Goal: Task Accomplishment & Management: Manage account settings

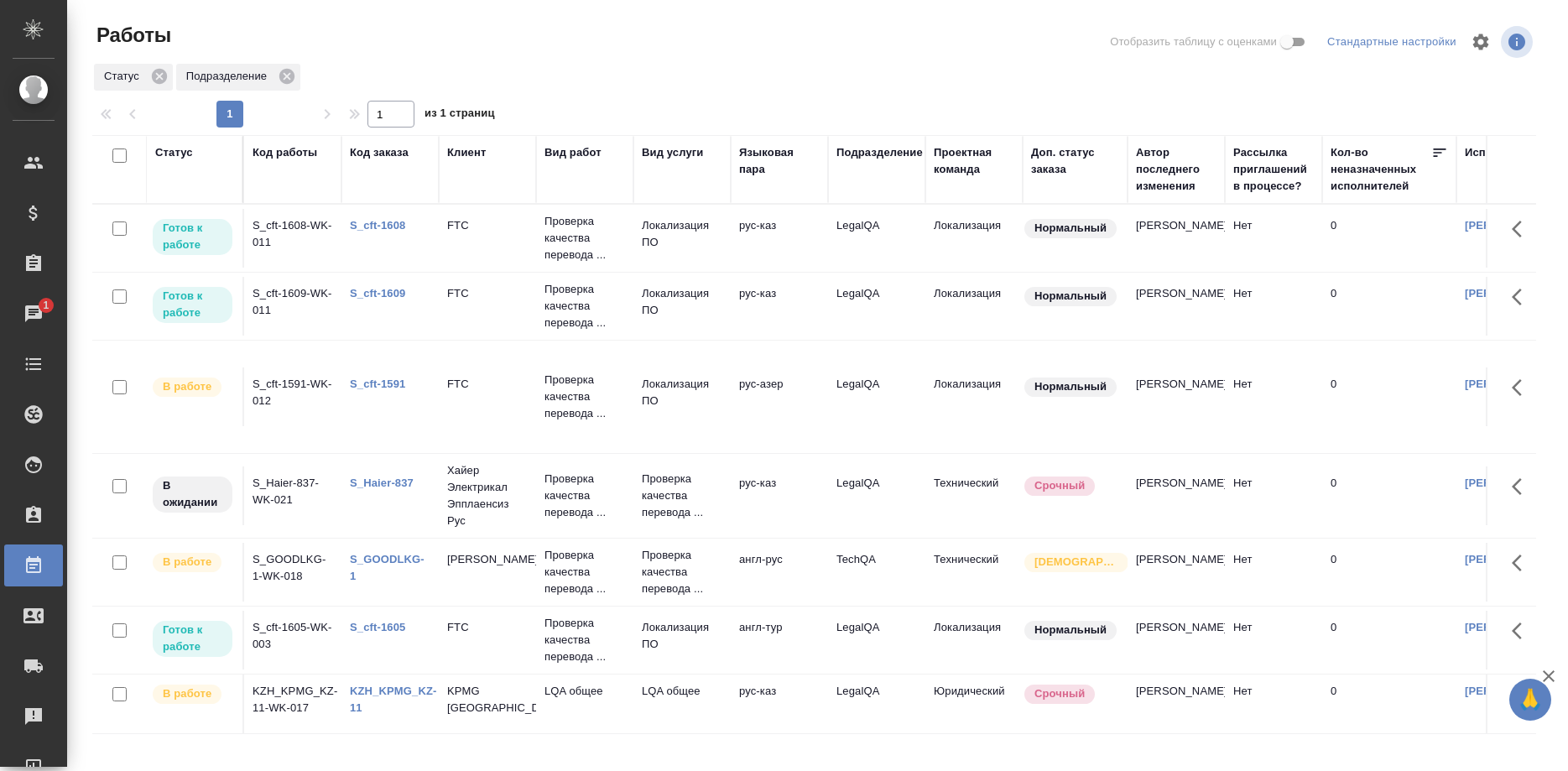
click at [390, 221] on link "S_cft-1608" at bounding box center [377, 225] width 55 height 13
click at [379, 287] on div "S_cft-1609" at bounding box center [390, 293] width 81 height 17
click at [375, 294] on link "S_cft-1609" at bounding box center [377, 293] width 55 height 13
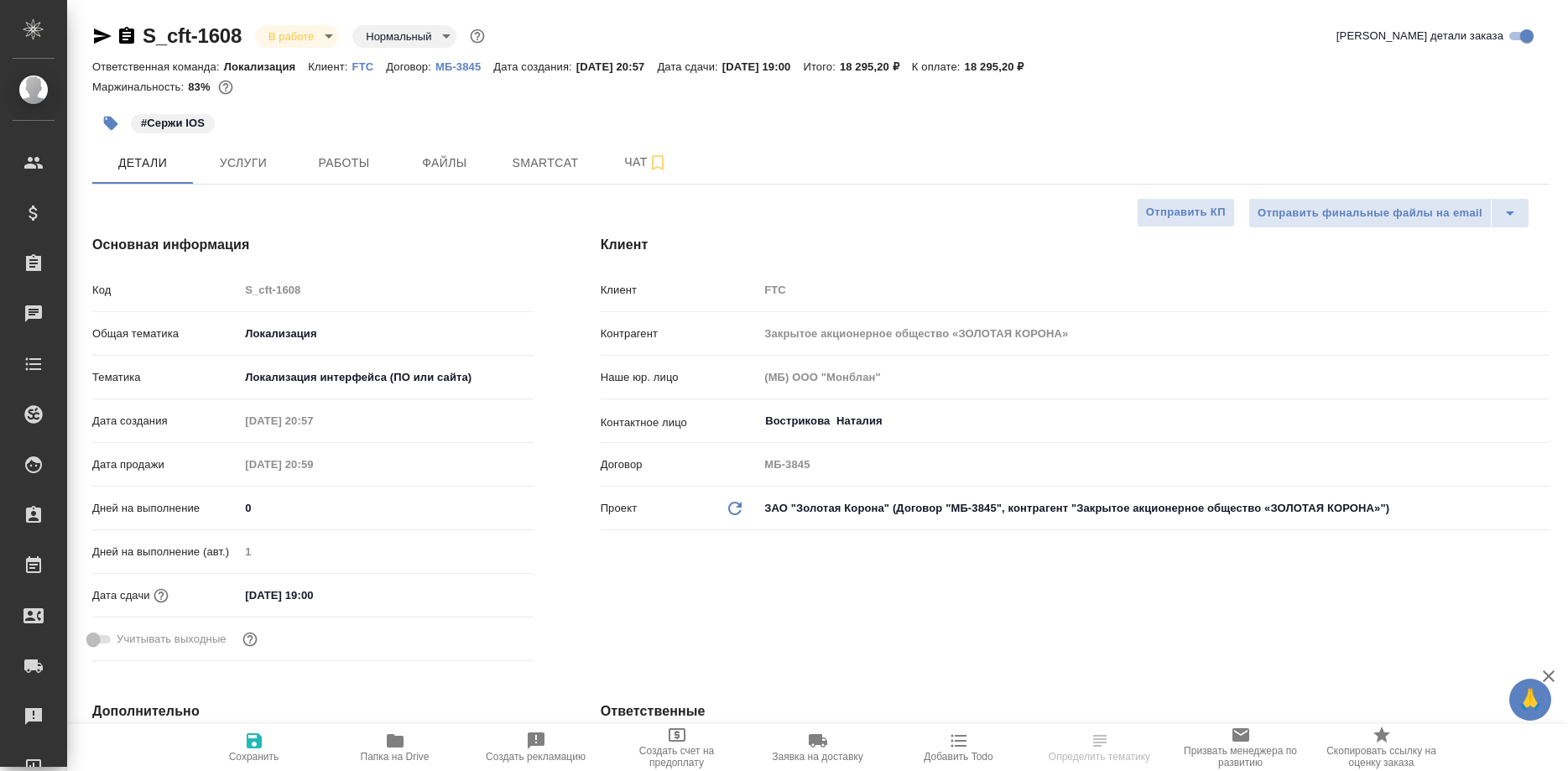
select select "RU"
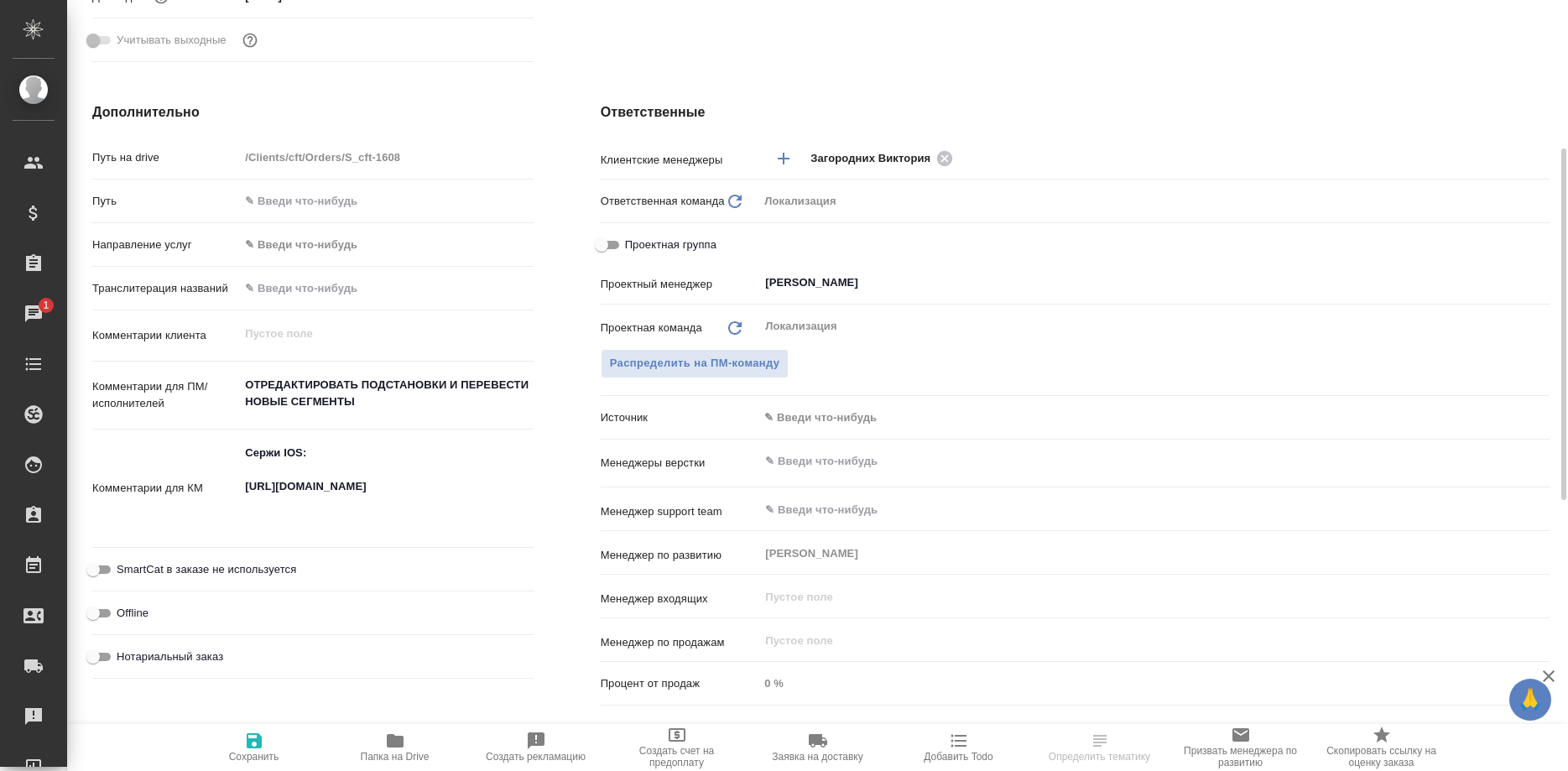
scroll to position [685, 0]
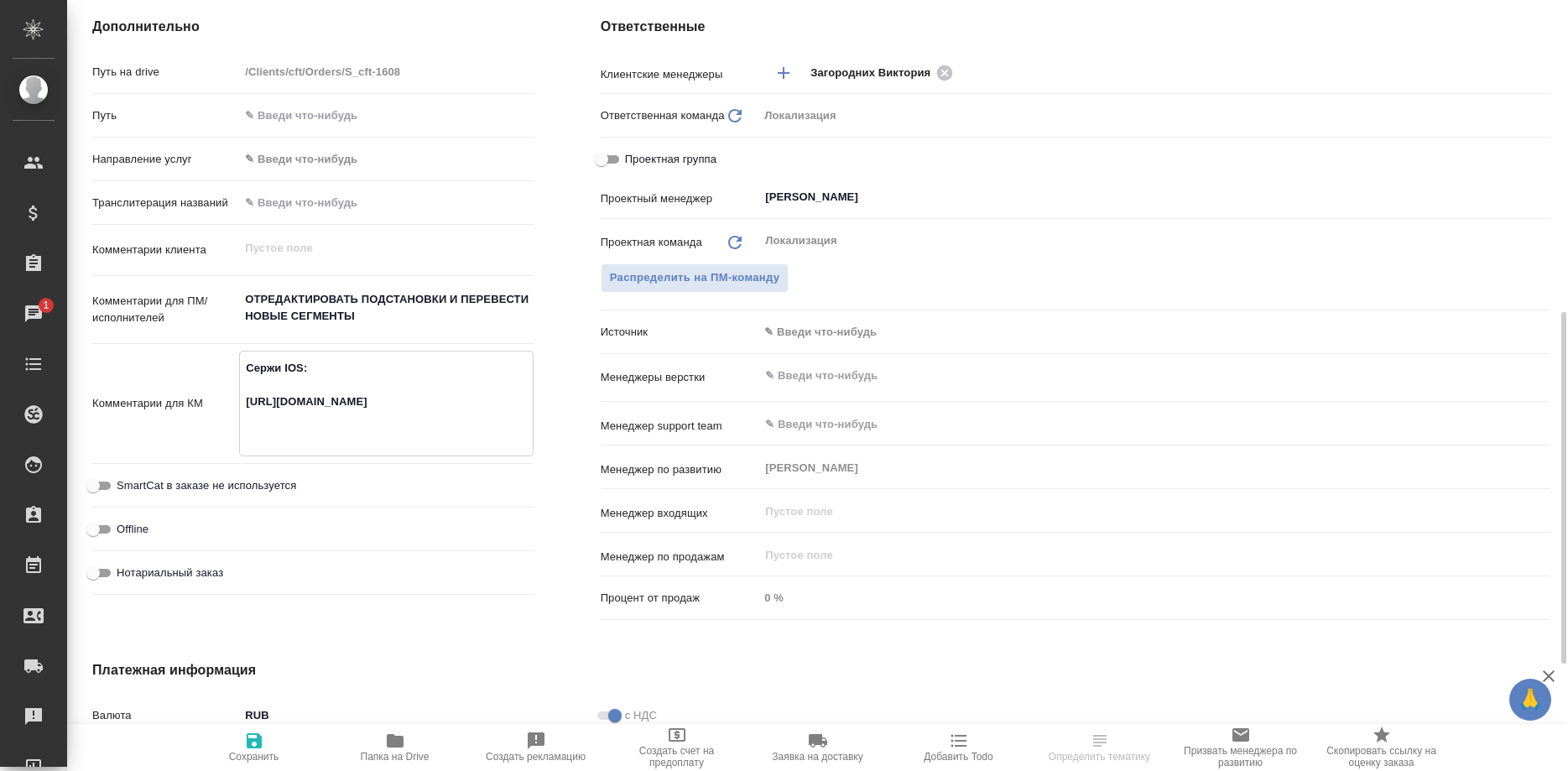
drag, startPoint x: 408, startPoint y: 439, endPoint x: 221, endPoint y: 402, distance: 190.6
click at [240, 402] on textarea "Сержи IOS: https://smartcat.com/projects/c2167bad-6919-42f6-9136-a07398b7a8d9/f…" at bounding box center [386, 402] width 292 height 96
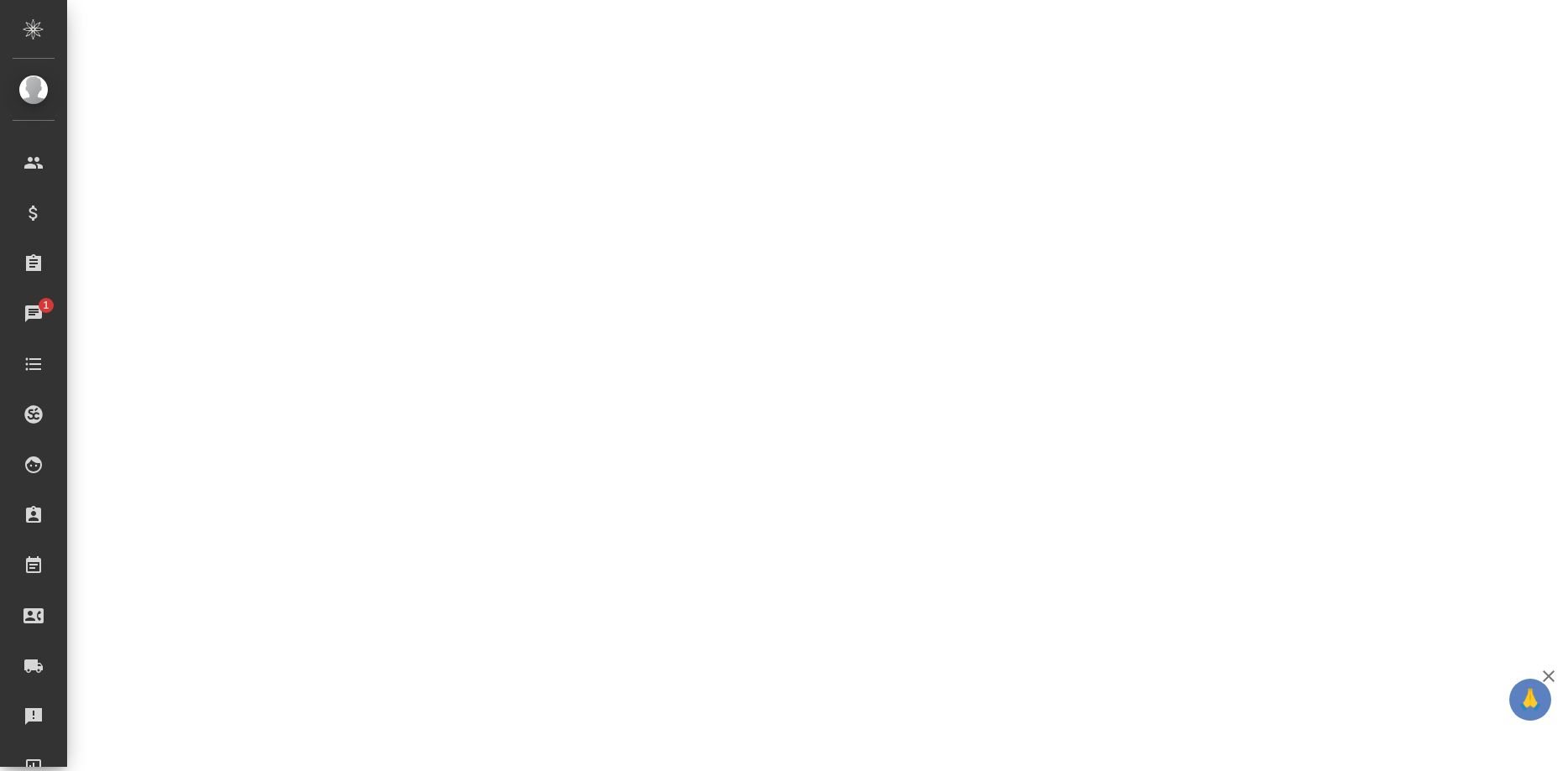
select select "RU"
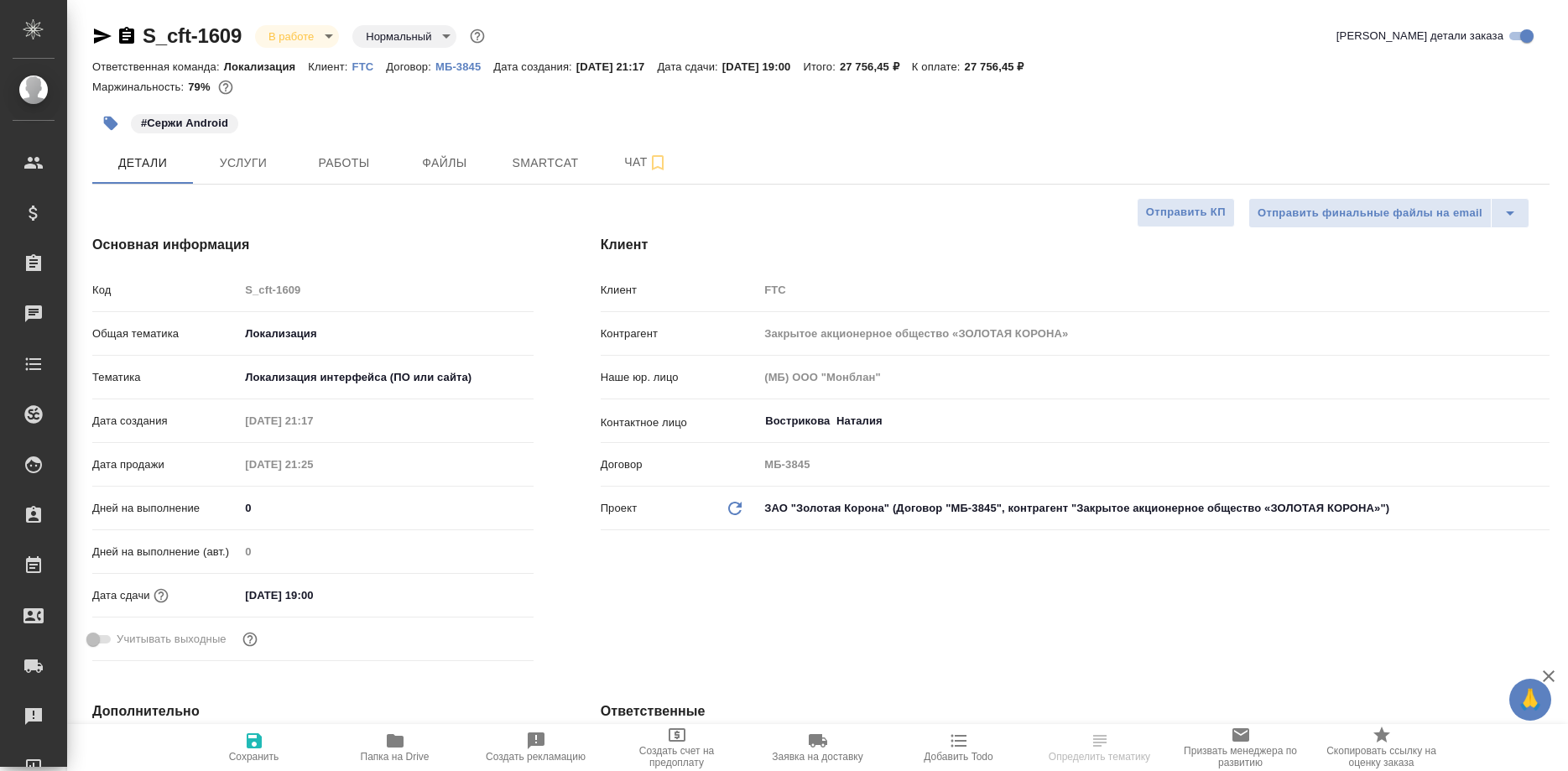
select select "RU"
type textarea "x"
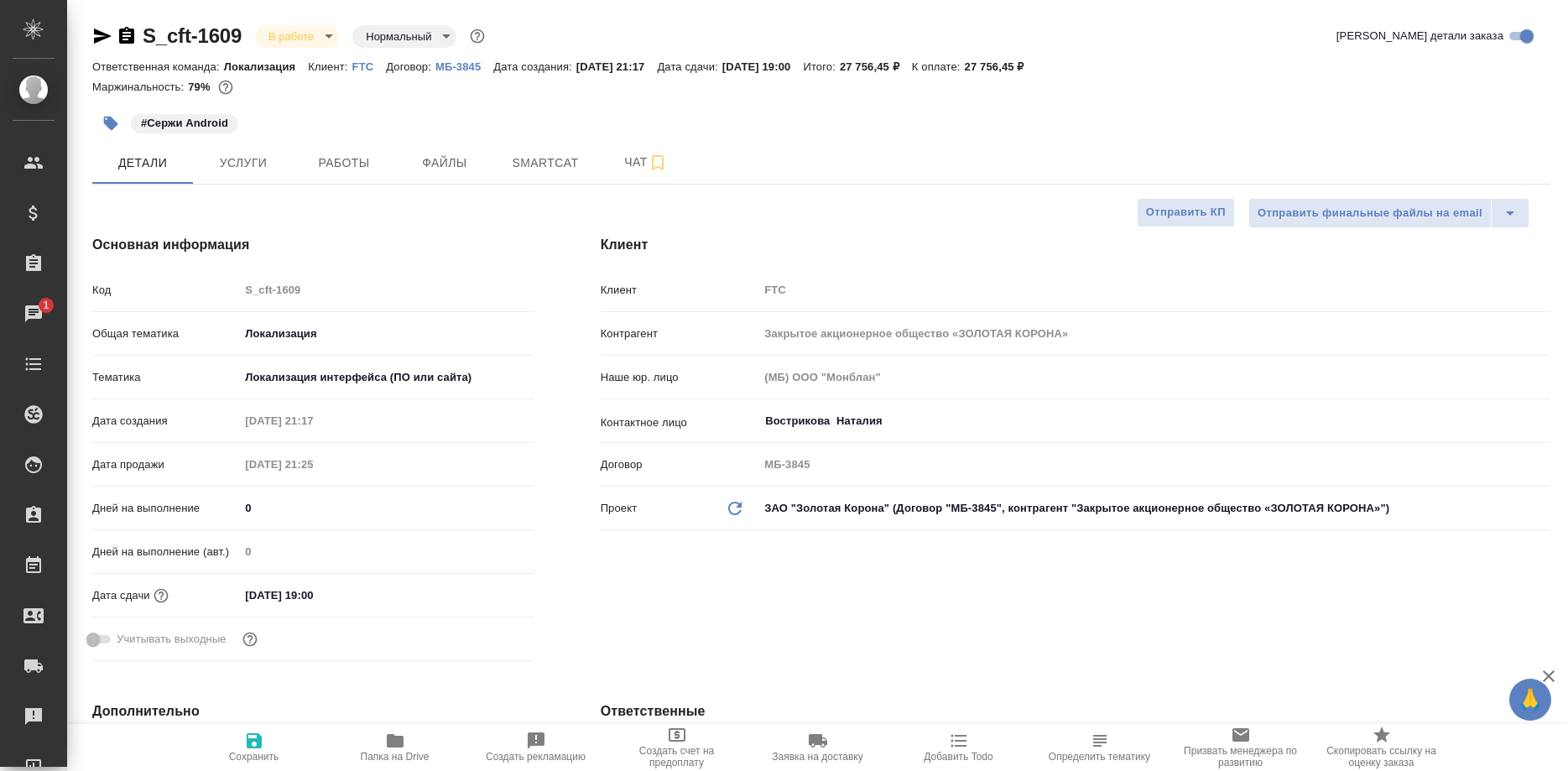
type textarea "x"
click at [347, 170] on span "Работы" at bounding box center [344, 163] width 81 height 21
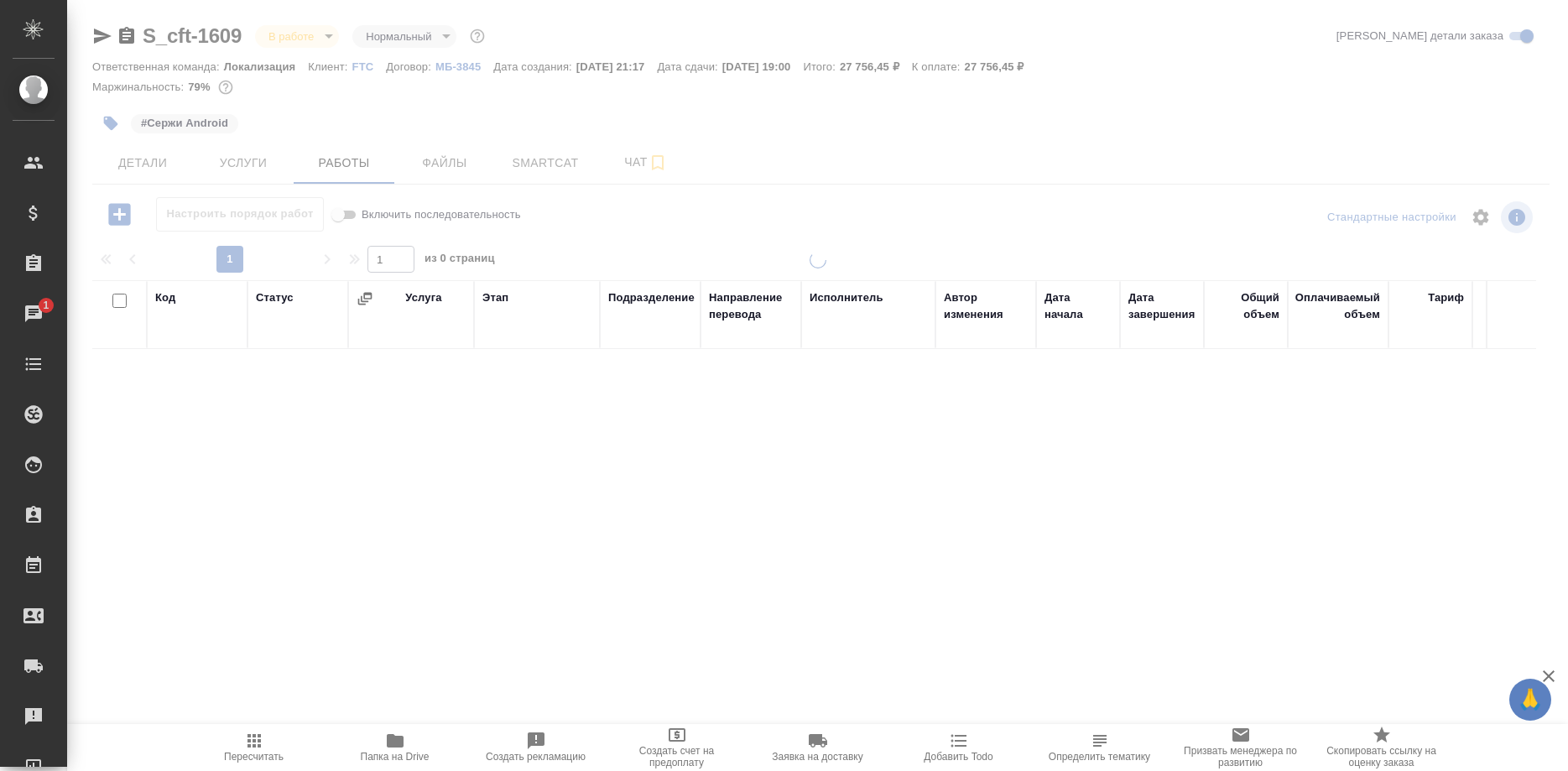
click at [131, 150] on button "Детали" at bounding box center [142, 163] width 101 height 41
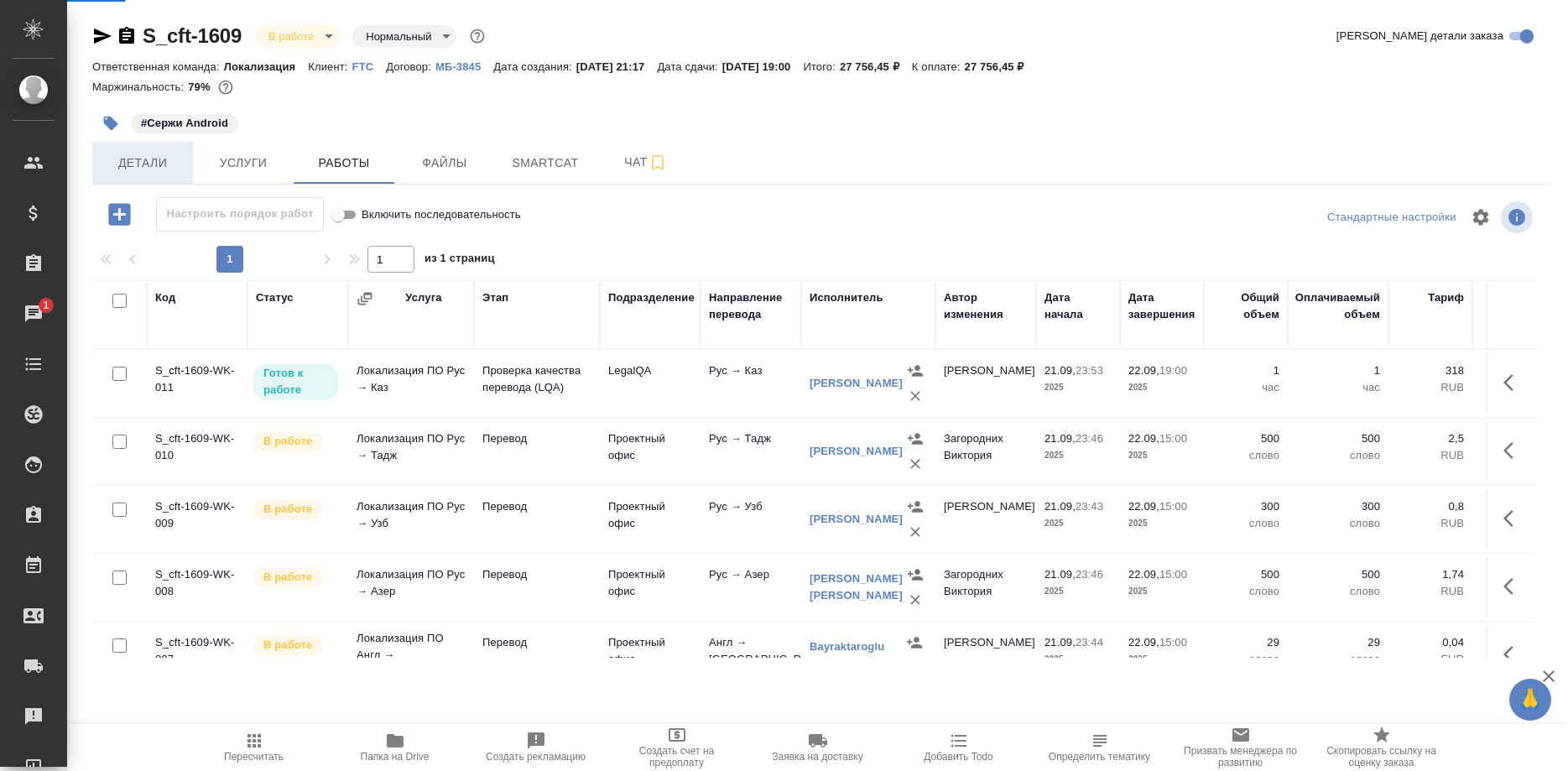
click at [135, 154] on span "Детали" at bounding box center [143, 163] width 81 height 21
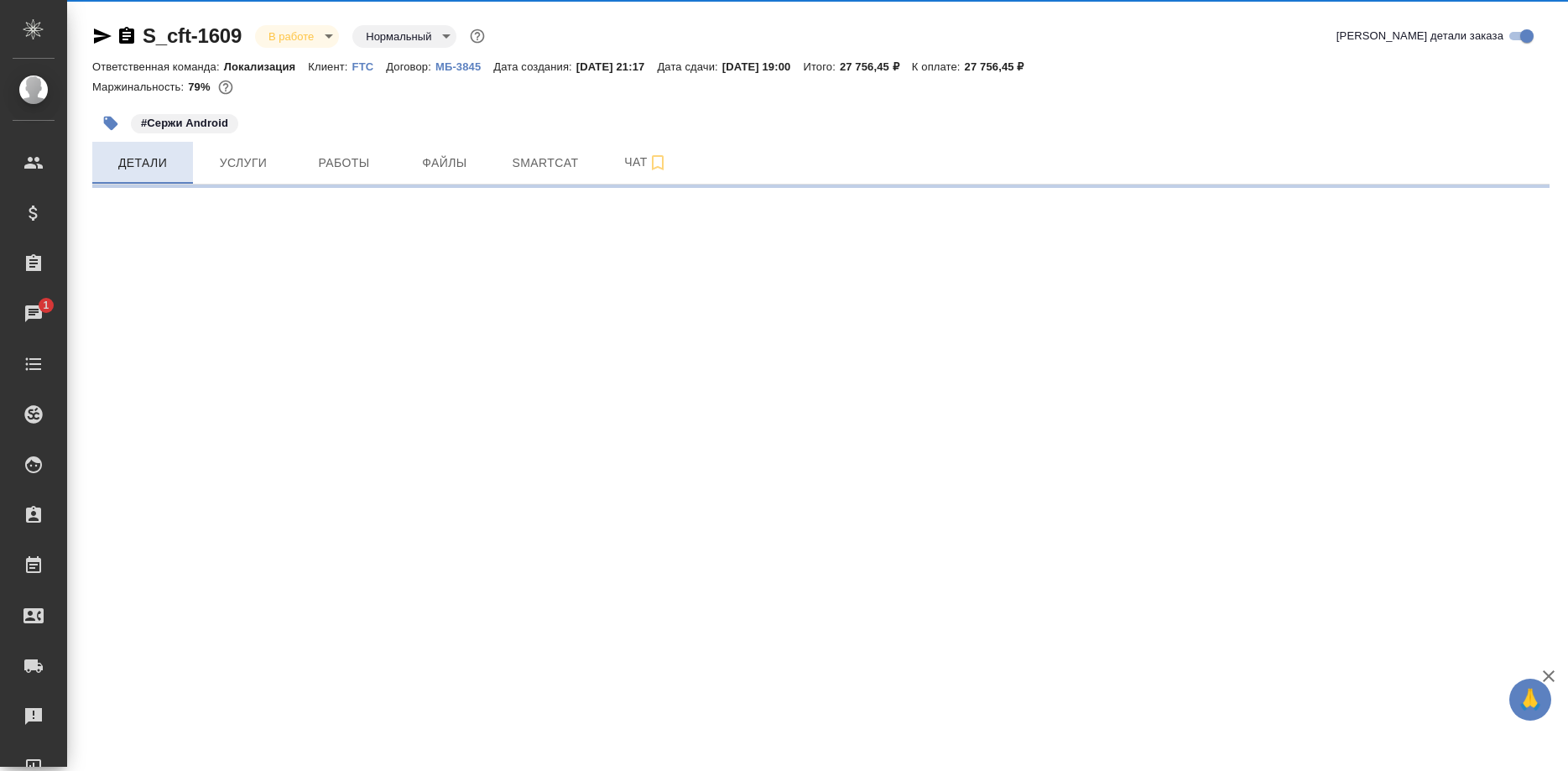
select select "RU"
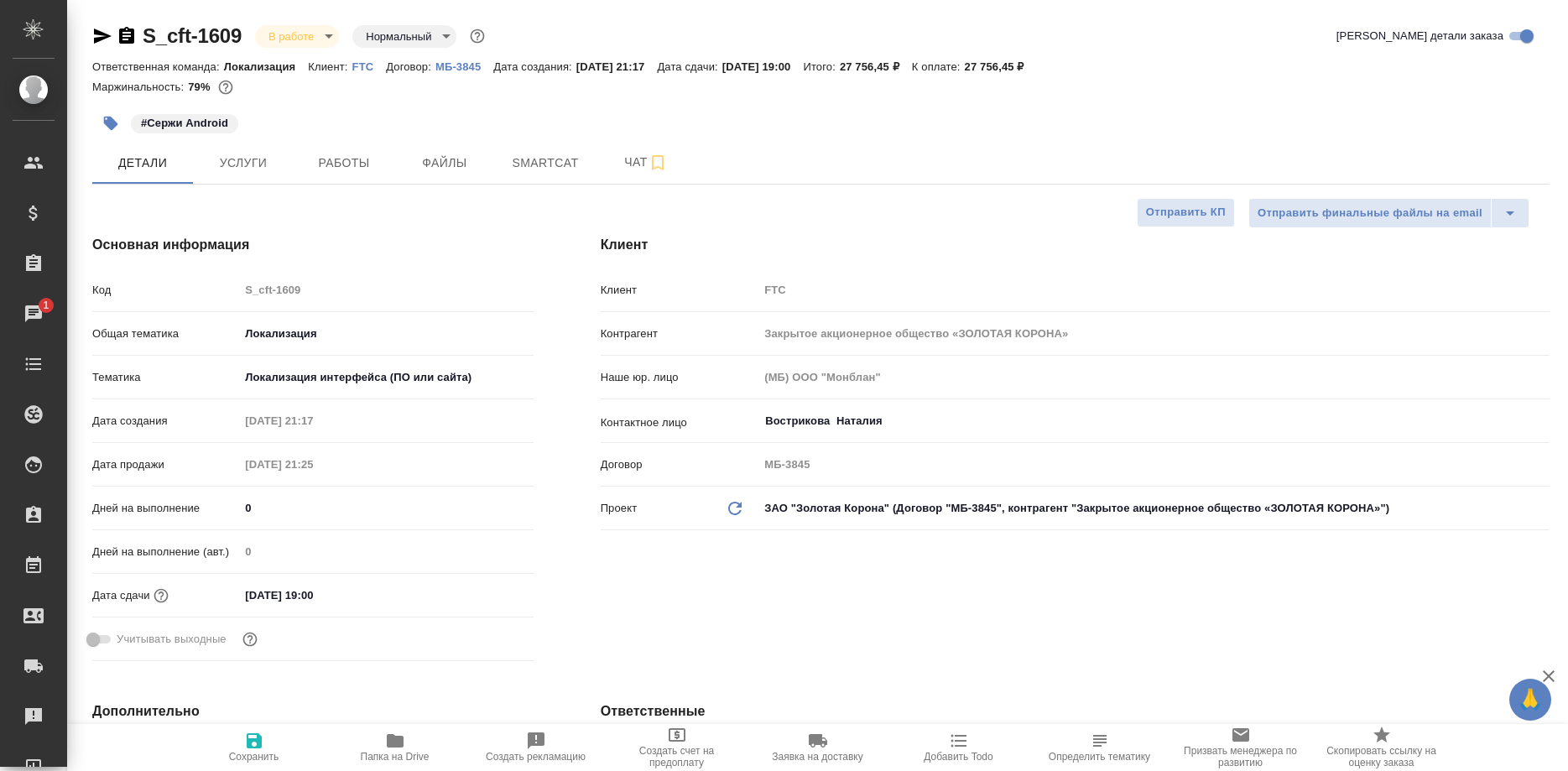
type textarea "x"
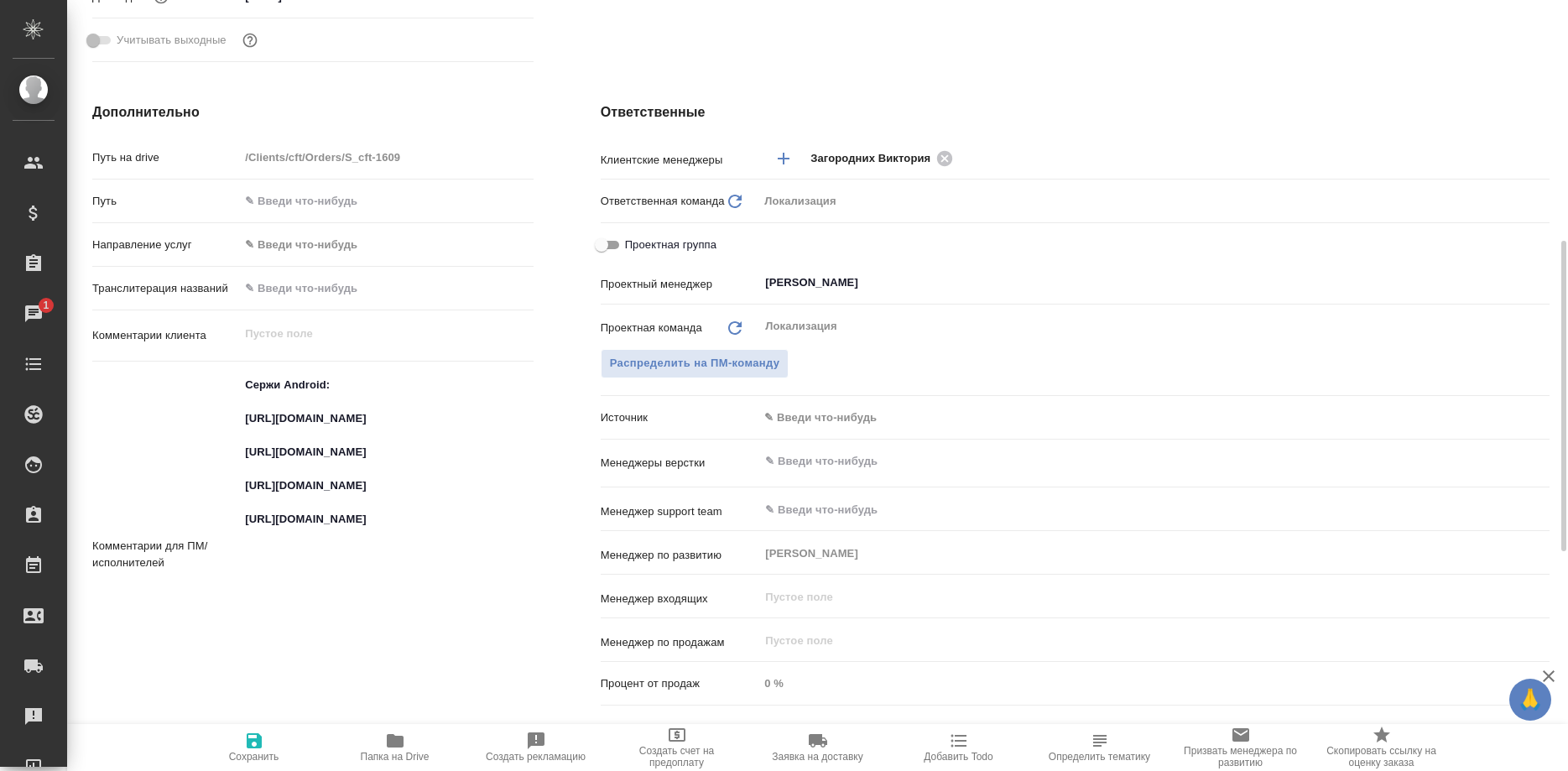
scroll to position [770, 0]
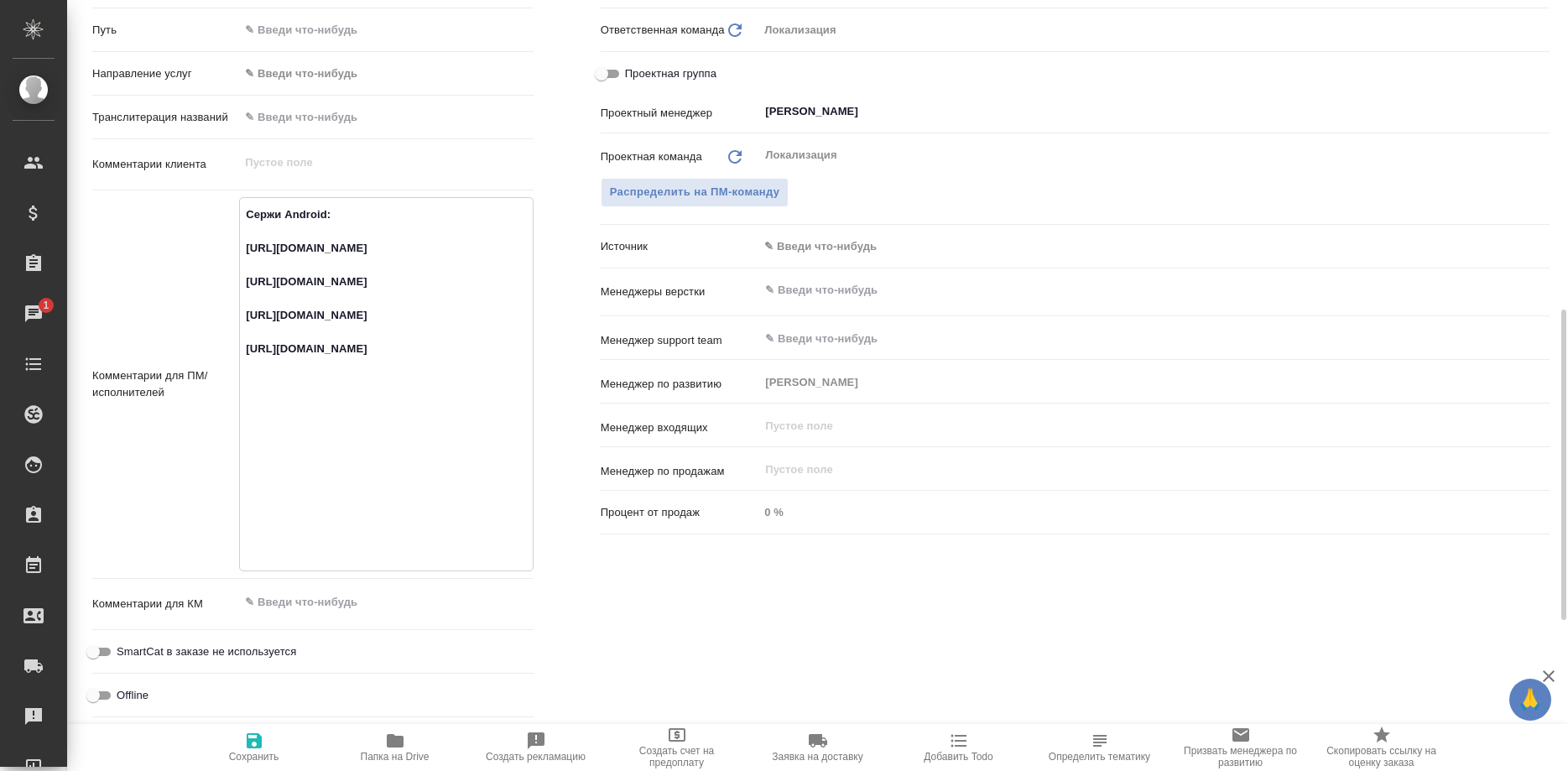
drag, startPoint x: 340, startPoint y: 299, endPoint x: 235, endPoint y: 256, distance: 113.5
click at [240, 256] on textarea "Сержи Android: https://smartcat.com/projects/ce1e2d04-3e56-436e-975d-80da745dea…" at bounding box center [386, 382] width 292 height 364
type textarea "x"
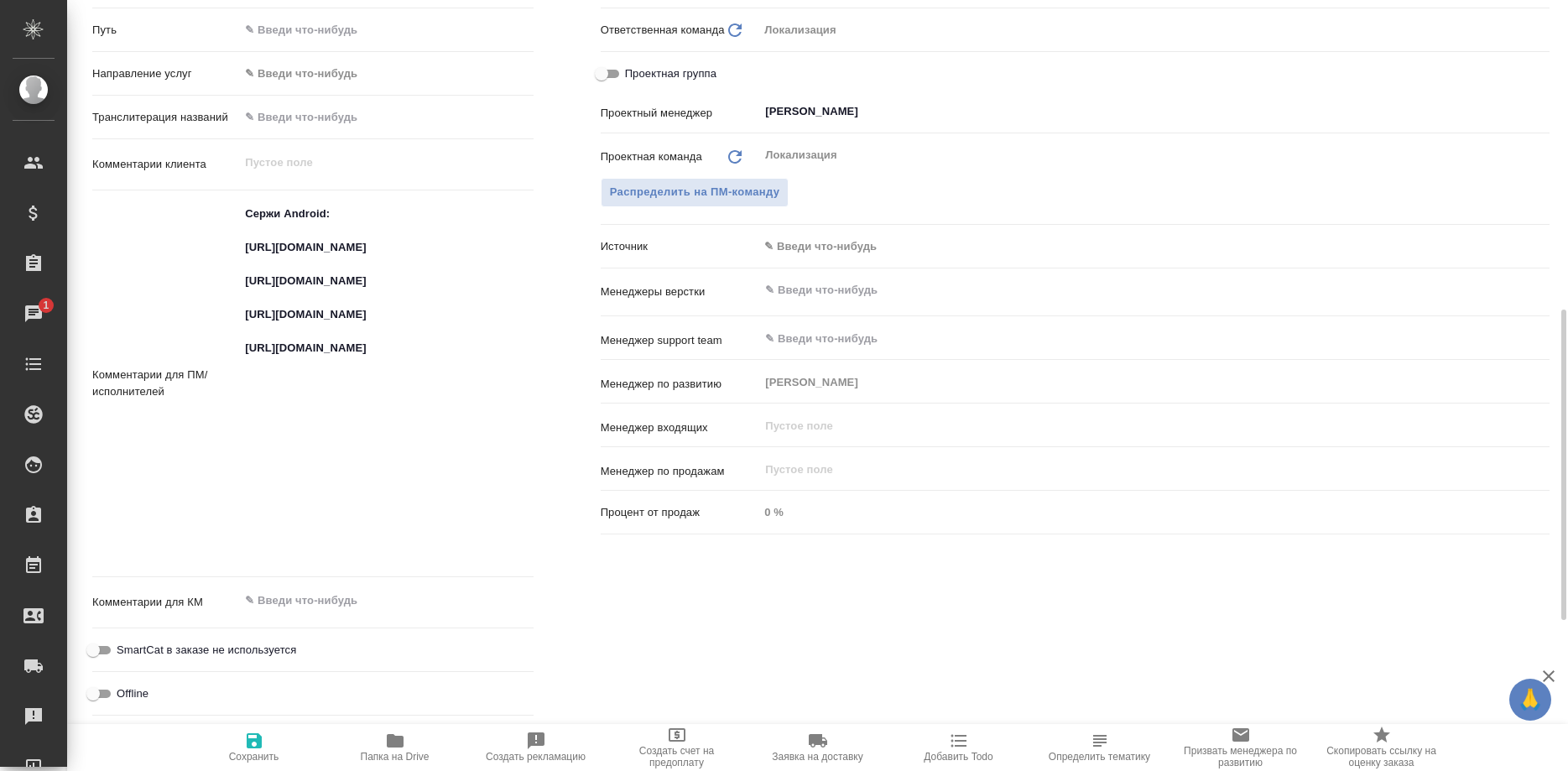
type textarea "x"
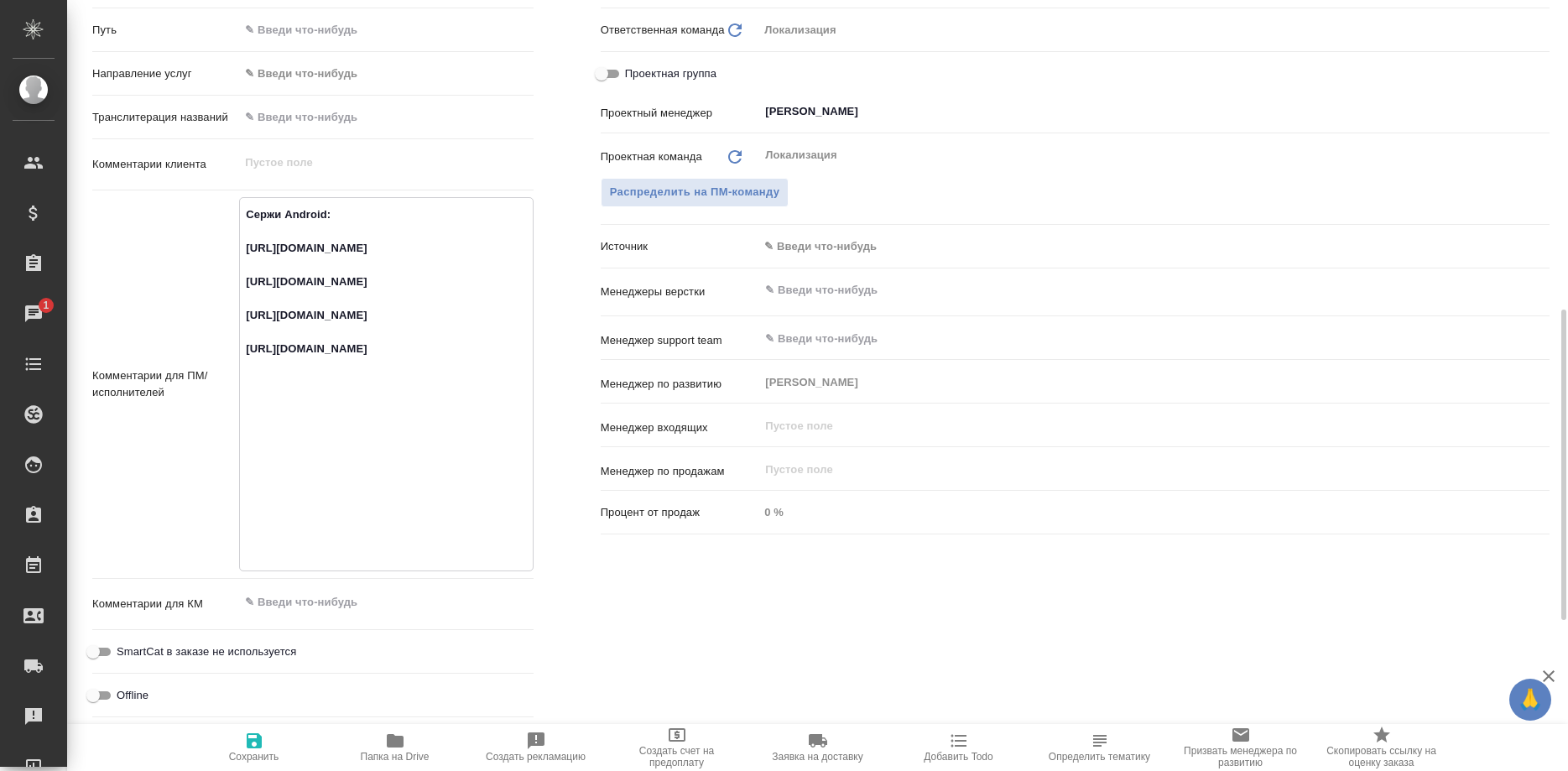
drag, startPoint x: 332, startPoint y: 393, endPoint x: 239, endPoint y: 340, distance: 107.0
click at [240, 340] on textarea "Сержи Android: https://smartcat.com/projects/ce1e2d04-3e56-436e-975d-80da745dea…" at bounding box center [386, 382] width 292 height 364
type textarea "x"
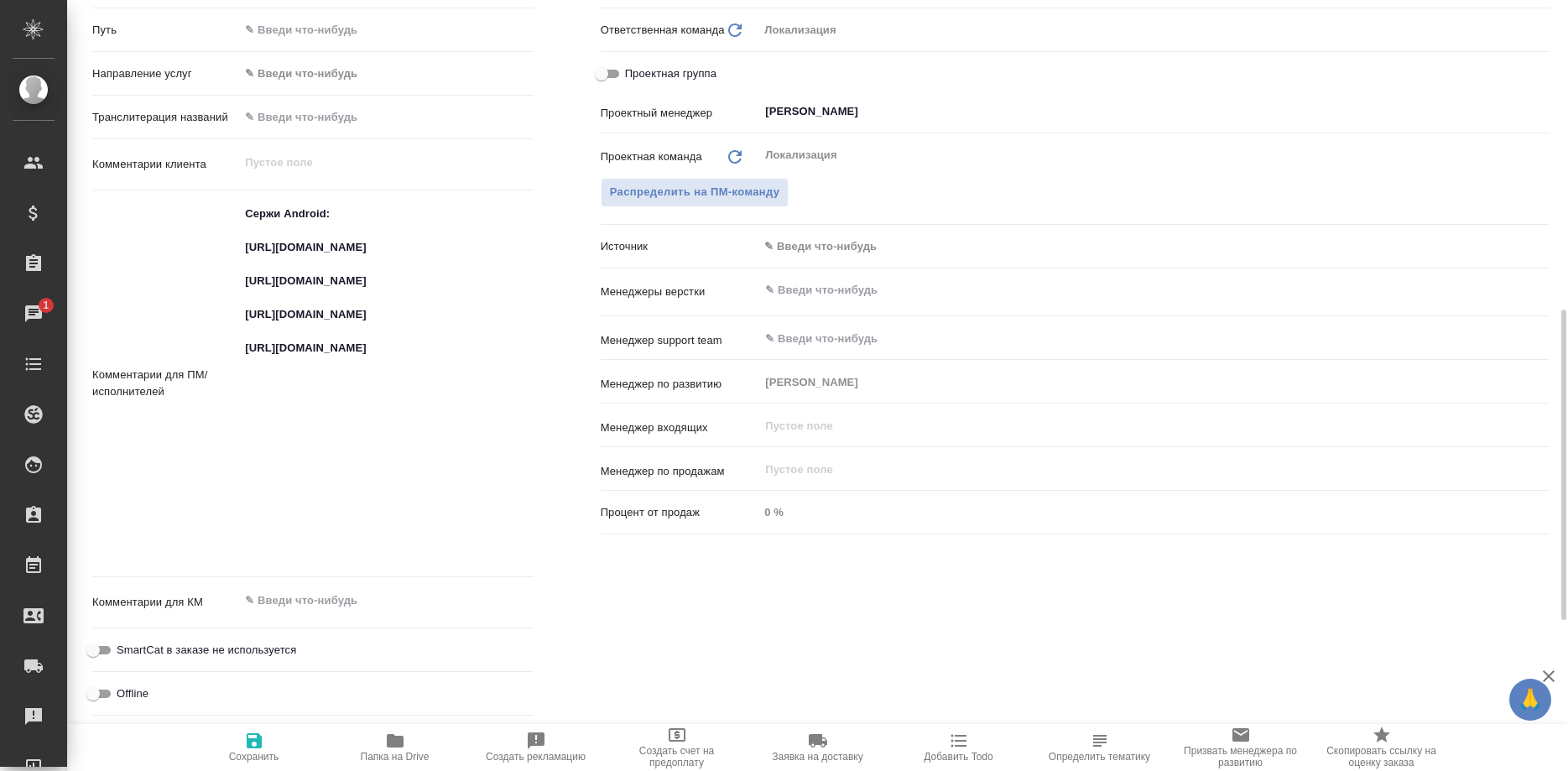
type textarea "x"
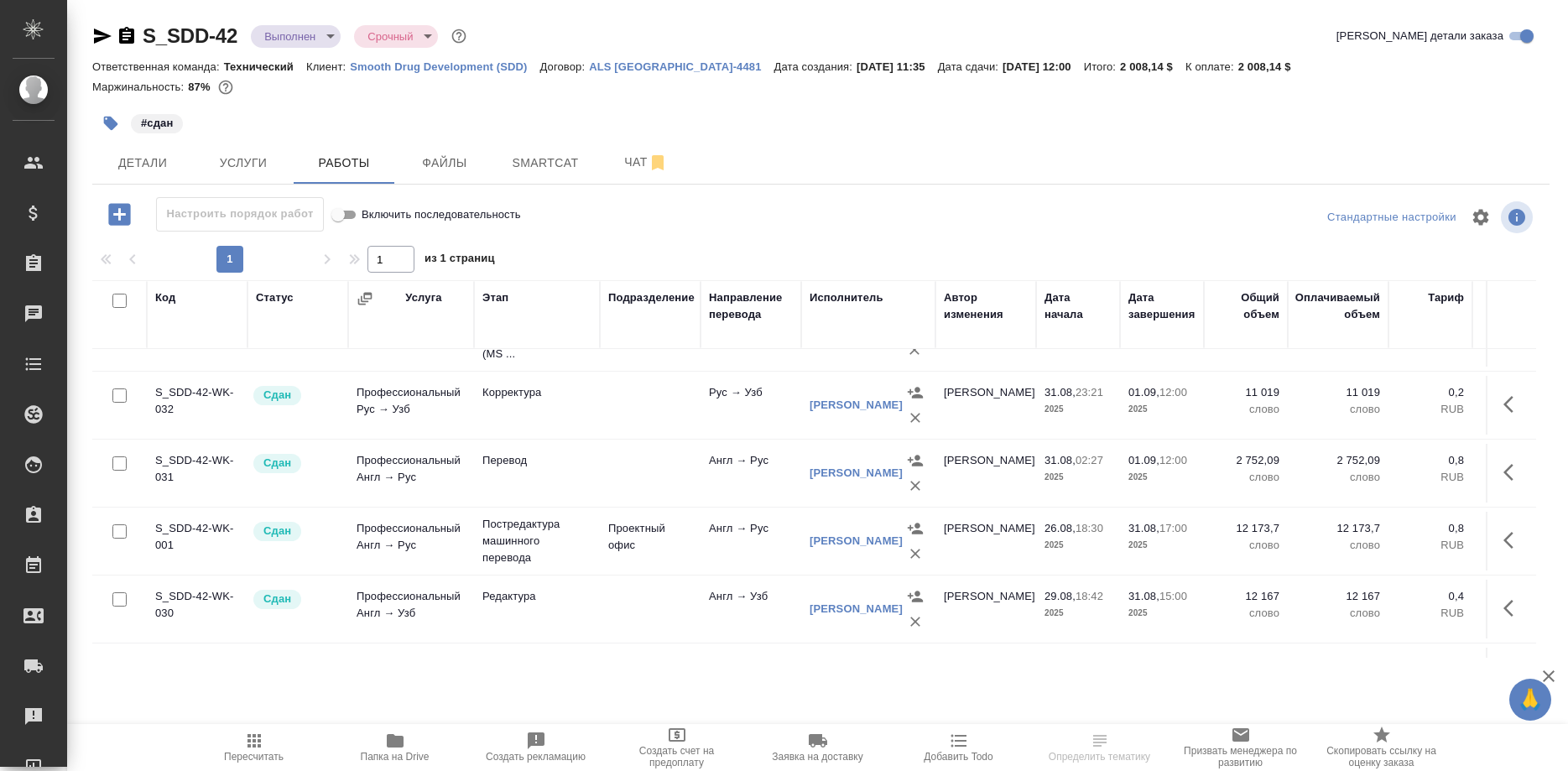
scroll to position [86, 0]
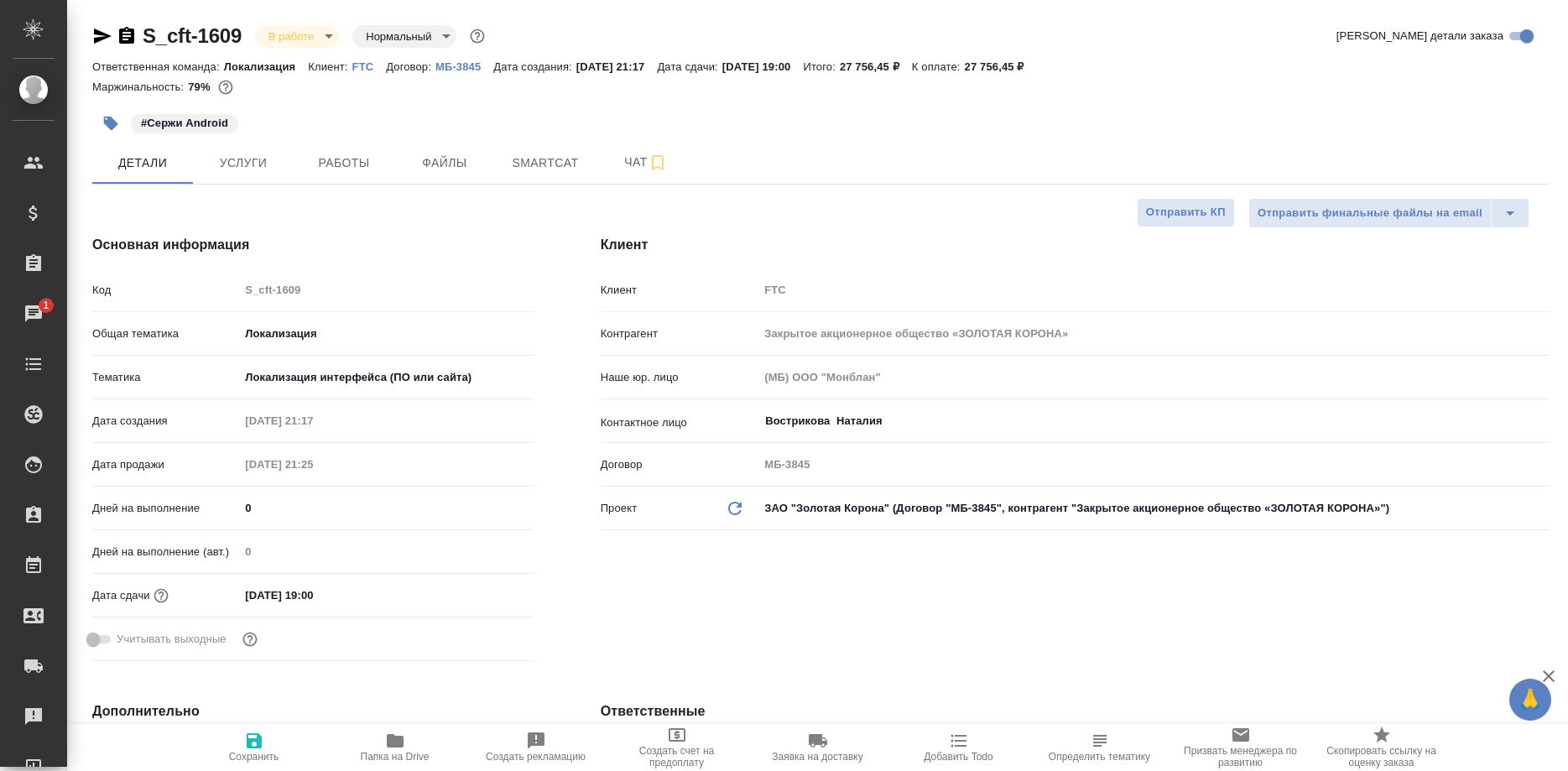
select select "RU"
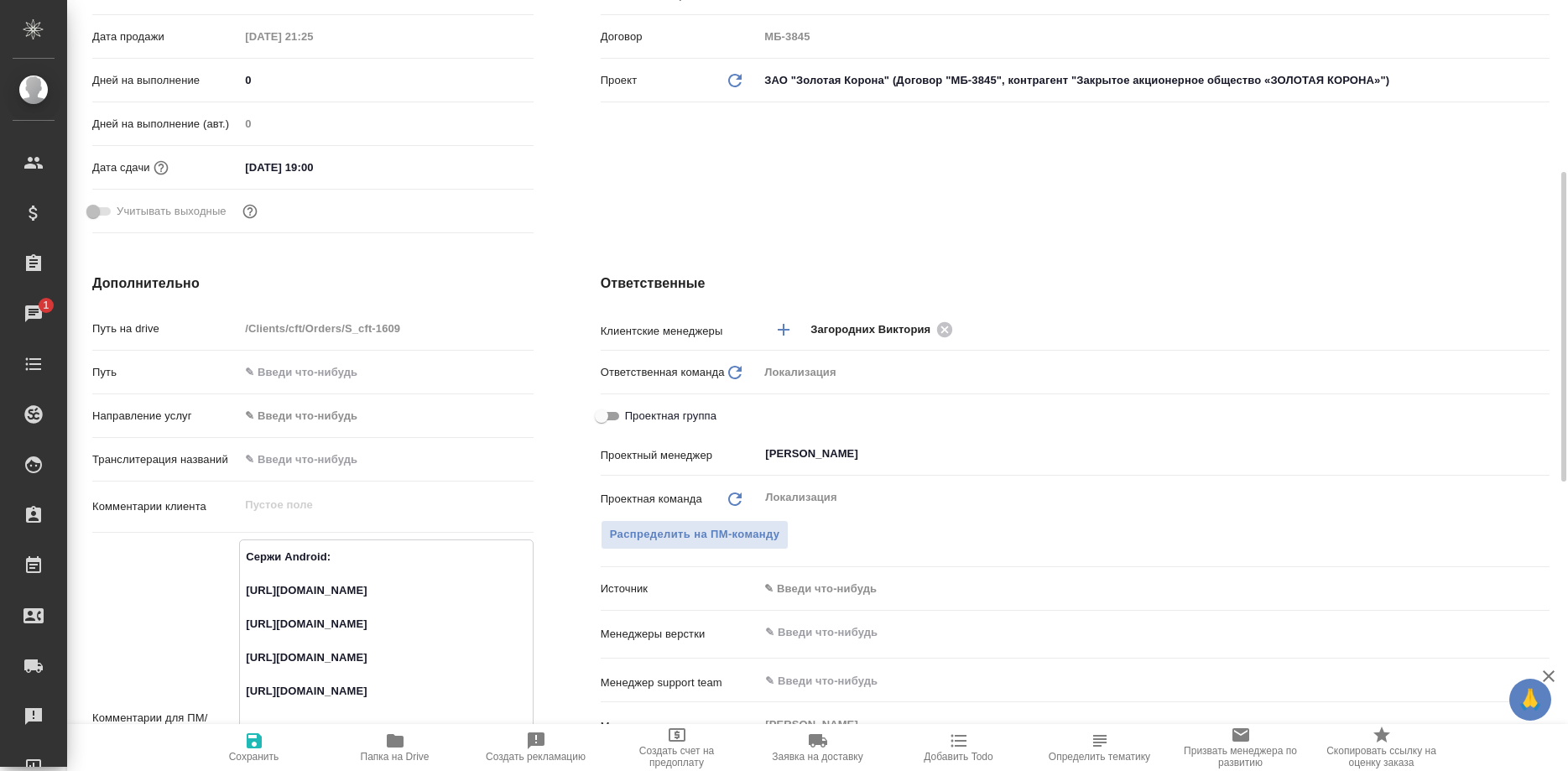
scroll to position [86, 0]
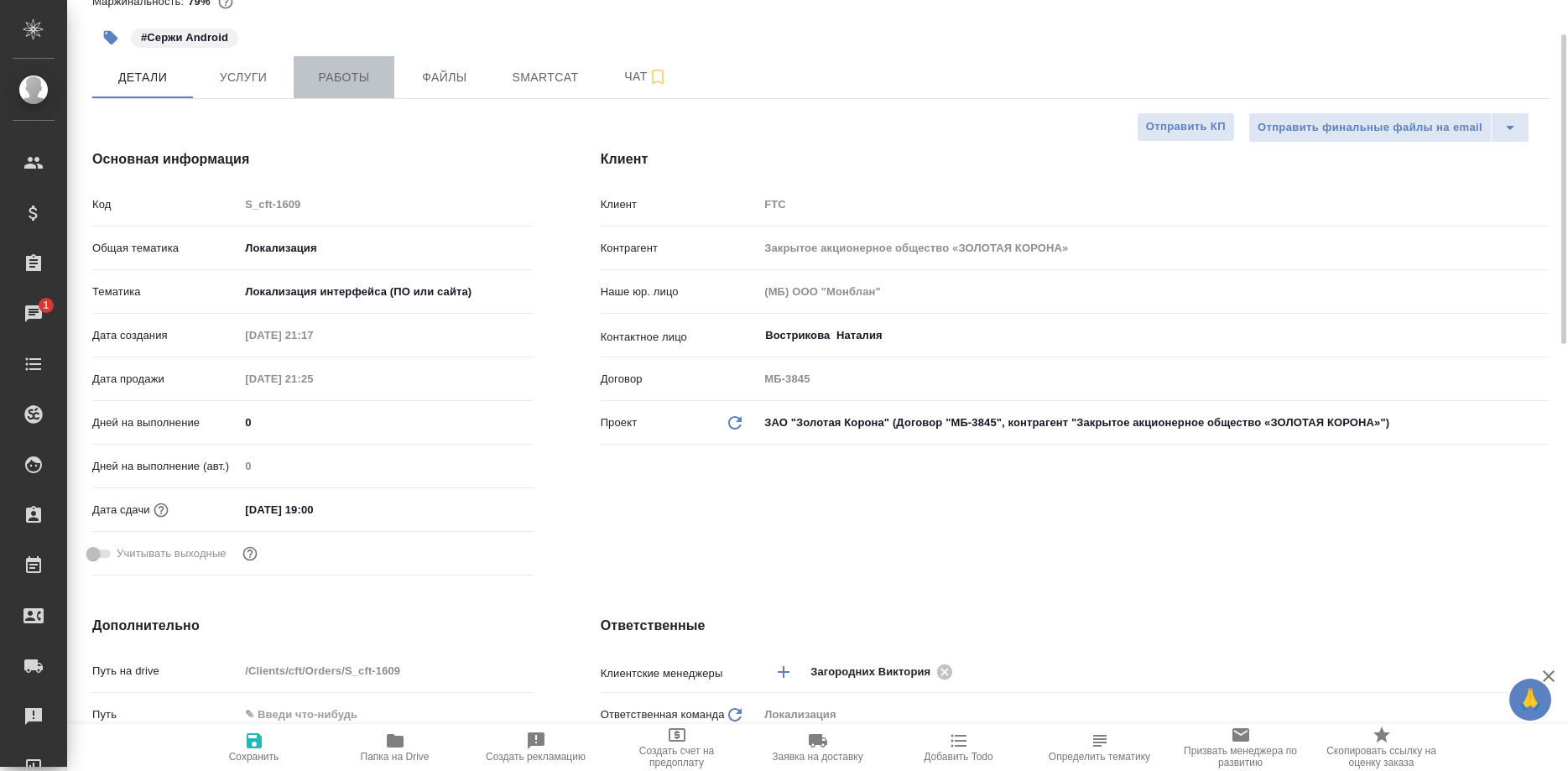
click at [330, 82] on span "Работы" at bounding box center [344, 77] width 81 height 21
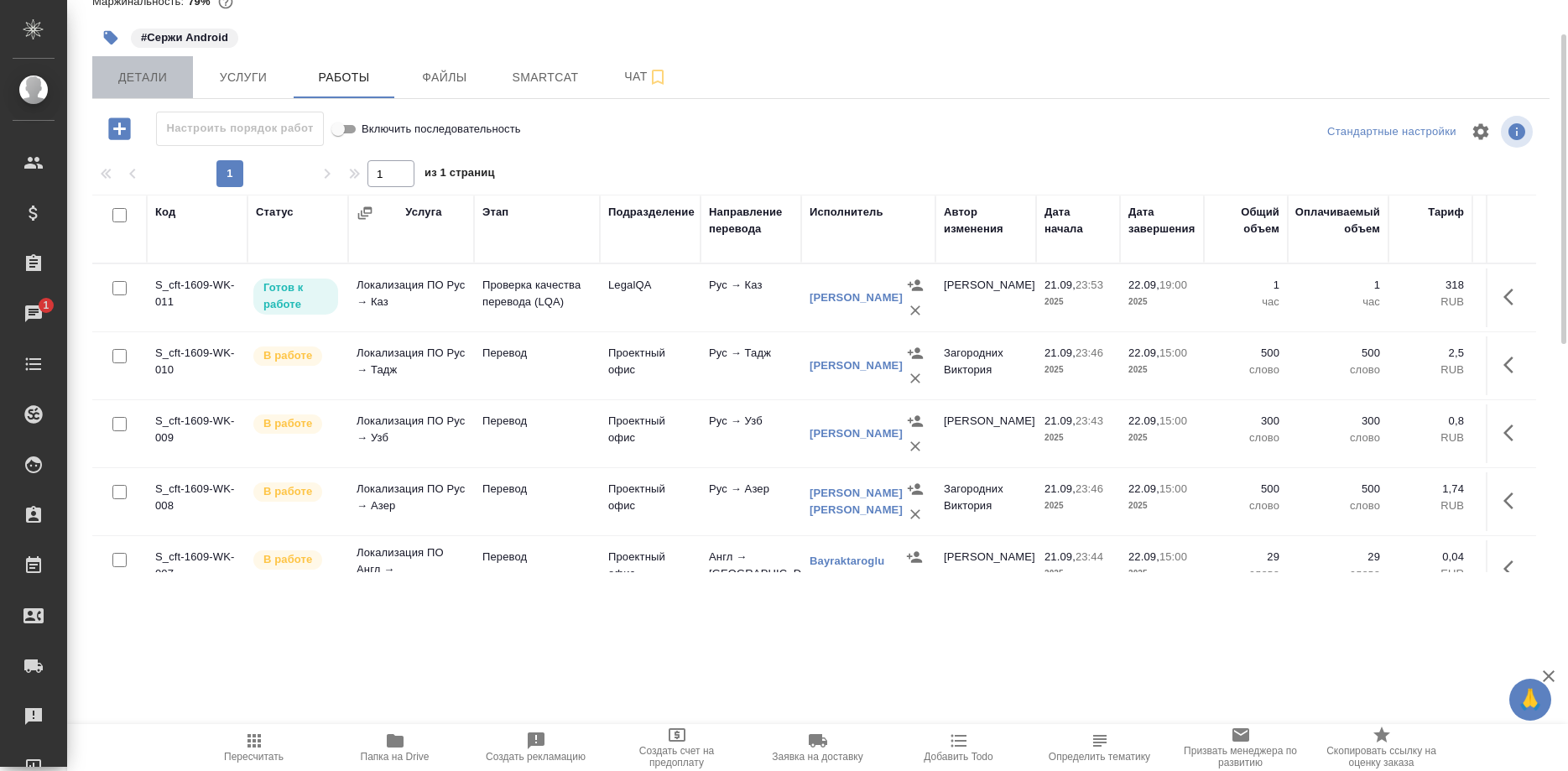
click at [123, 61] on button "Детали" at bounding box center [142, 77] width 101 height 41
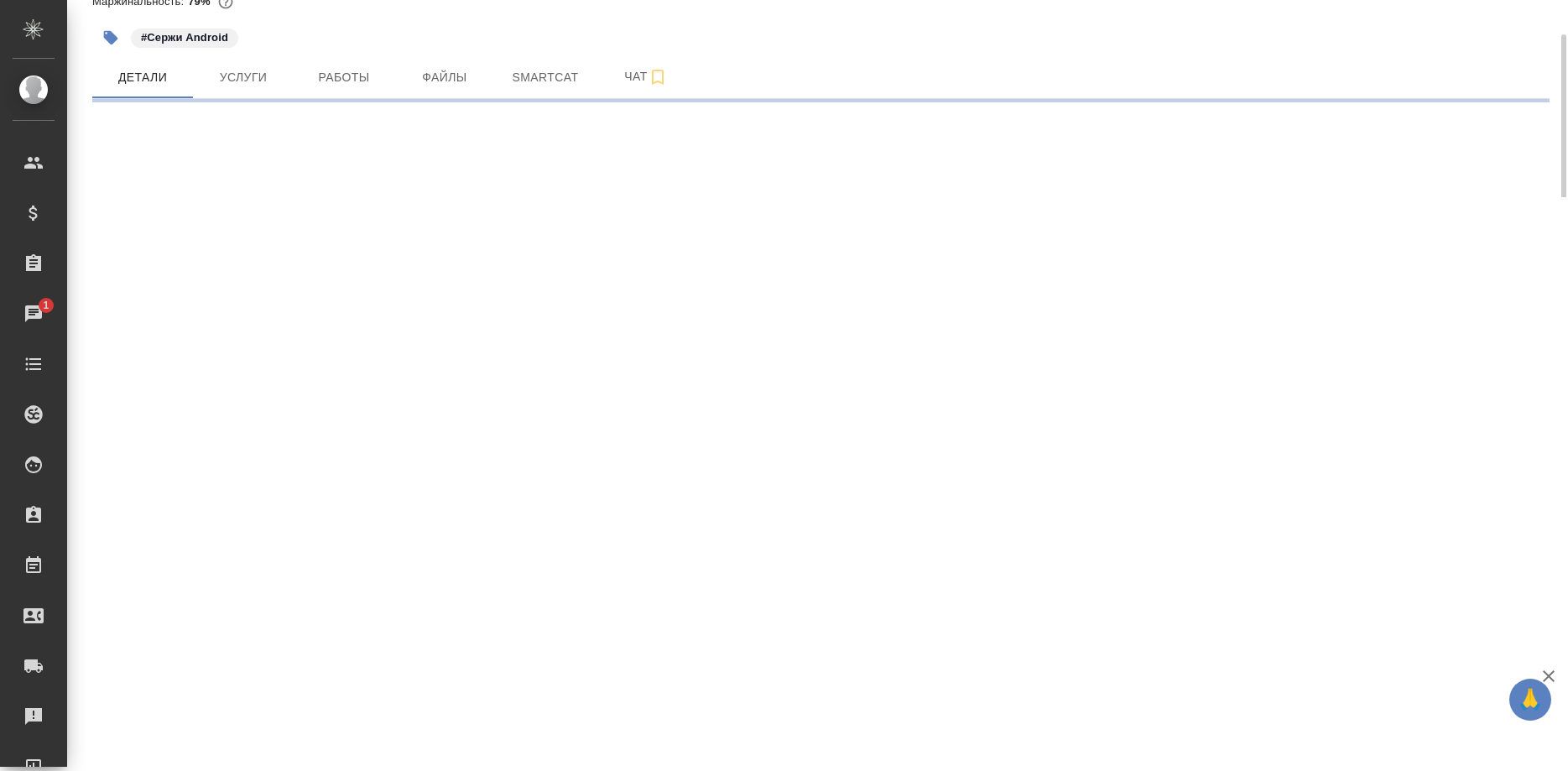
select select "RU"
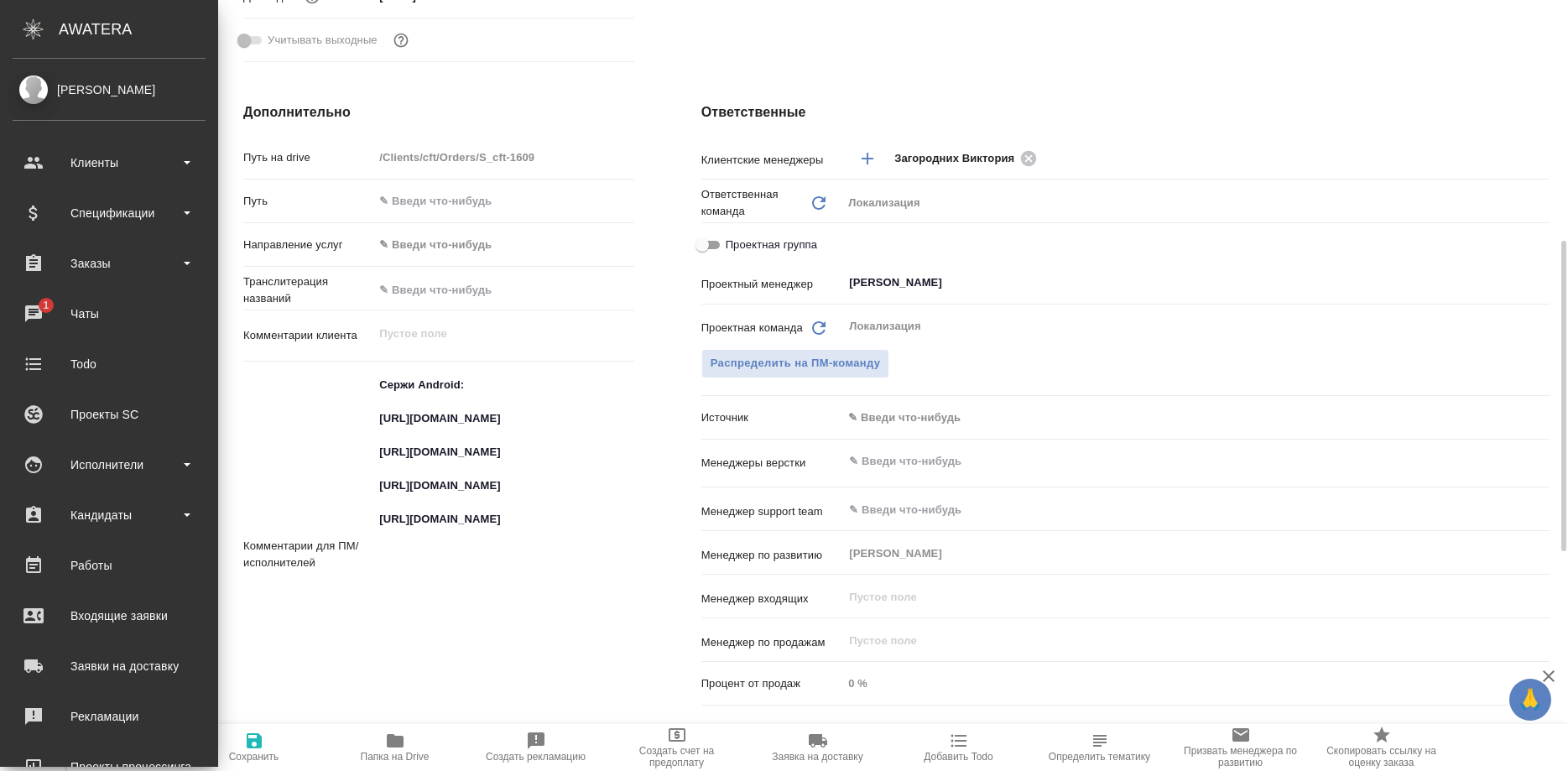
scroll to position [856, 0]
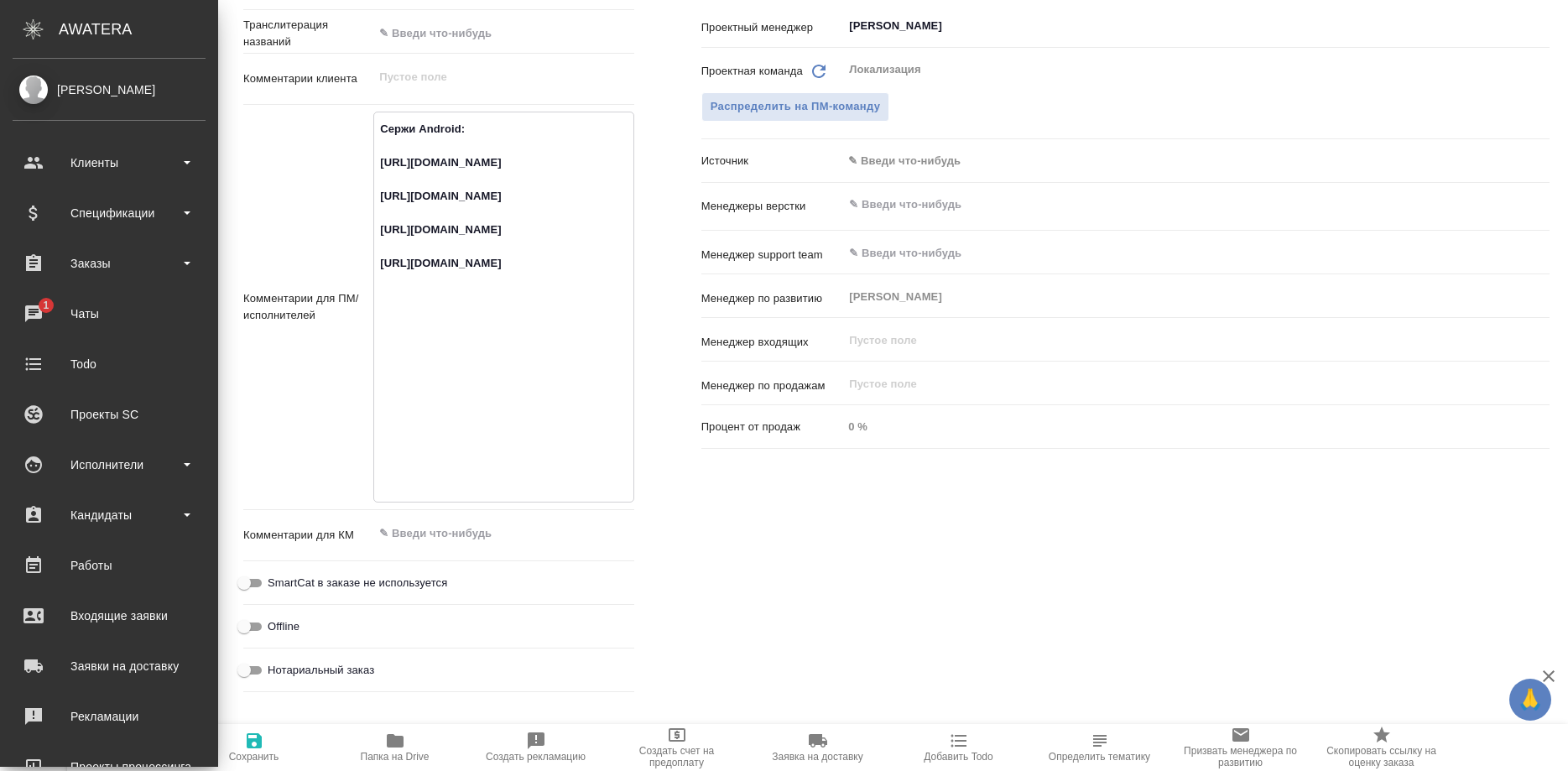
drag, startPoint x: 545, startPoint y: 395, endPoint x: 375, endPoint y: 349, distance: 176.1
click at [375, 349] on textarea "Сержи Android: https://smartcat.com/projects/ce1e2d04-3e56-436e-975d-80da745dea…" at bounding box center [503, 305] width 259 height 381
type textarea "x"
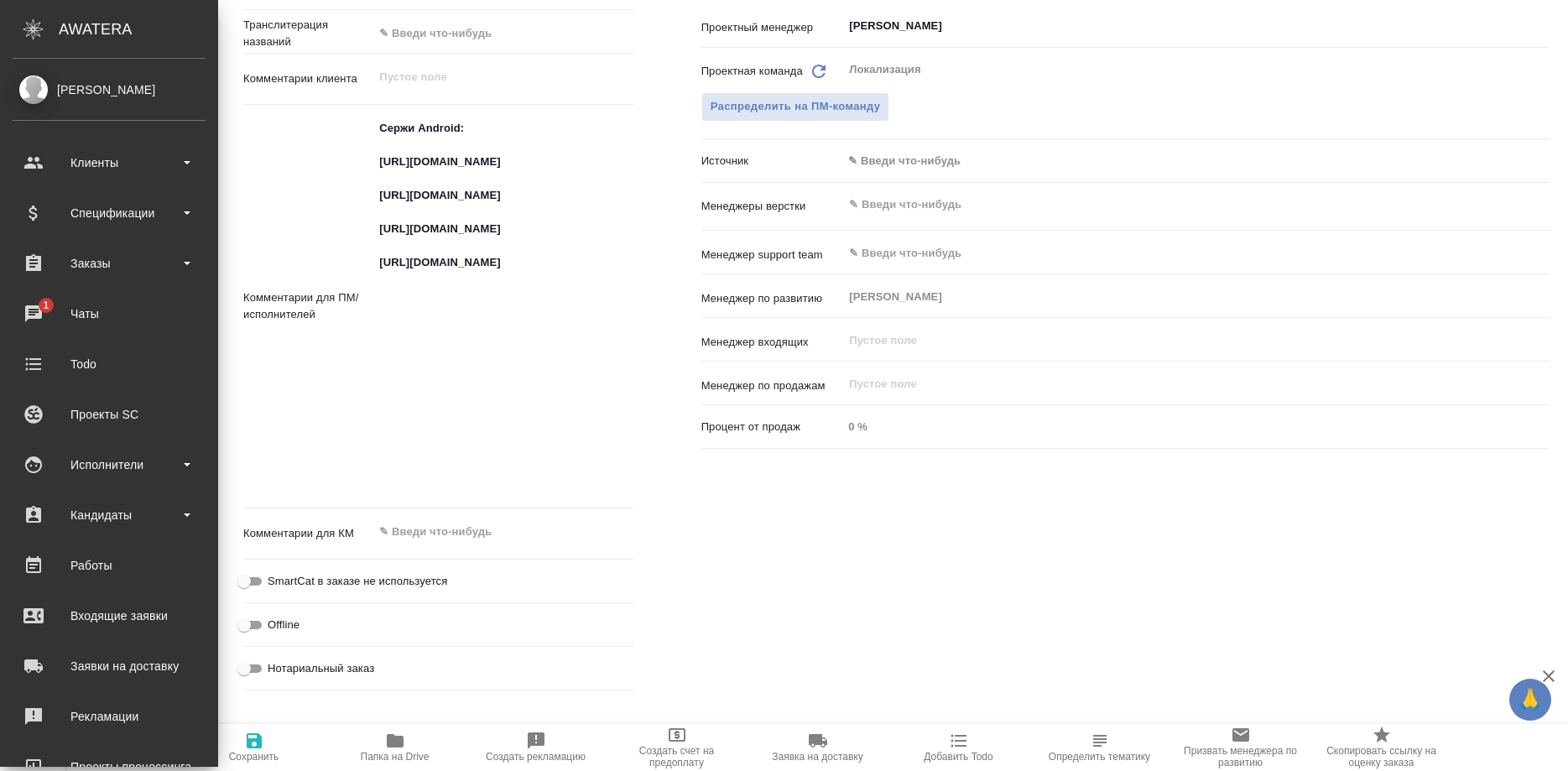
type textarea "x"
click at [368, 426] on div "Комментарии для ПМ/исполнителей Сержи Android: https://smartcat.com/projects/ce…" at bounding box center [438, 306] width 391 height 389
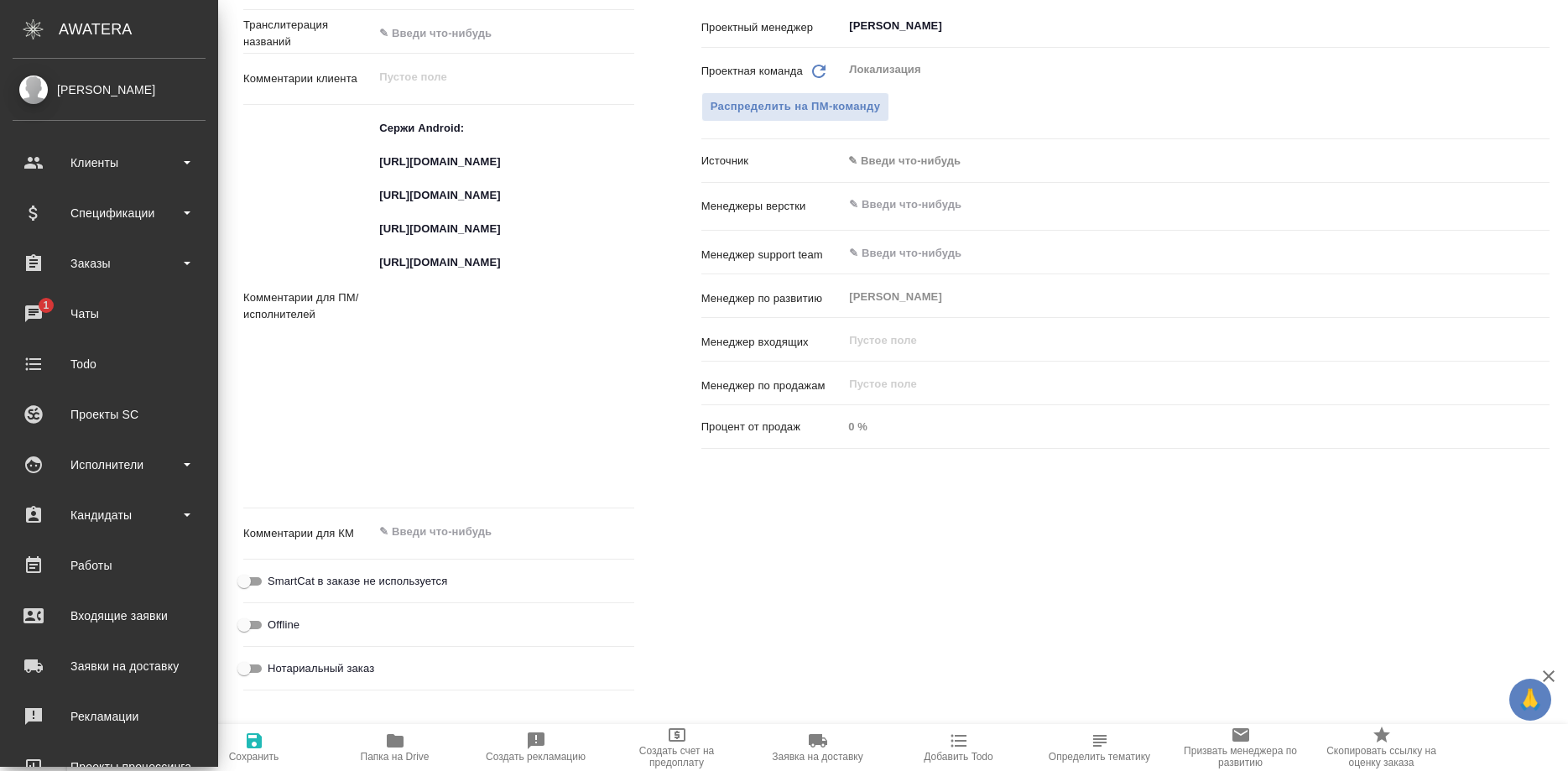
drag, startPoint x: 371, startPoint y: 427, endPoint x: 384, endPoint y: 455, distance: 30.9
click at [384, 455] on div "Комментарии для ПМ/исполнителей Сержи Android: https://smartcat.com/projects/ce…" at bounding box center [438, 306] width 391 height 389
click at [393, 467] on textarea "Сержи Android: https://smartcat.com/projects/ce1e2d04-3e56-436e-975d-80da745dea…" at bounding box center [502, 305] width 260 height 381
click at [397, 475] on textarea "Сержи Android: https://smartcat.com/projects/ce1e2d04-3e56-436e-975d-80da745dea…" at bounding box center [503, 305] width 259 height 381
type textarea "x"
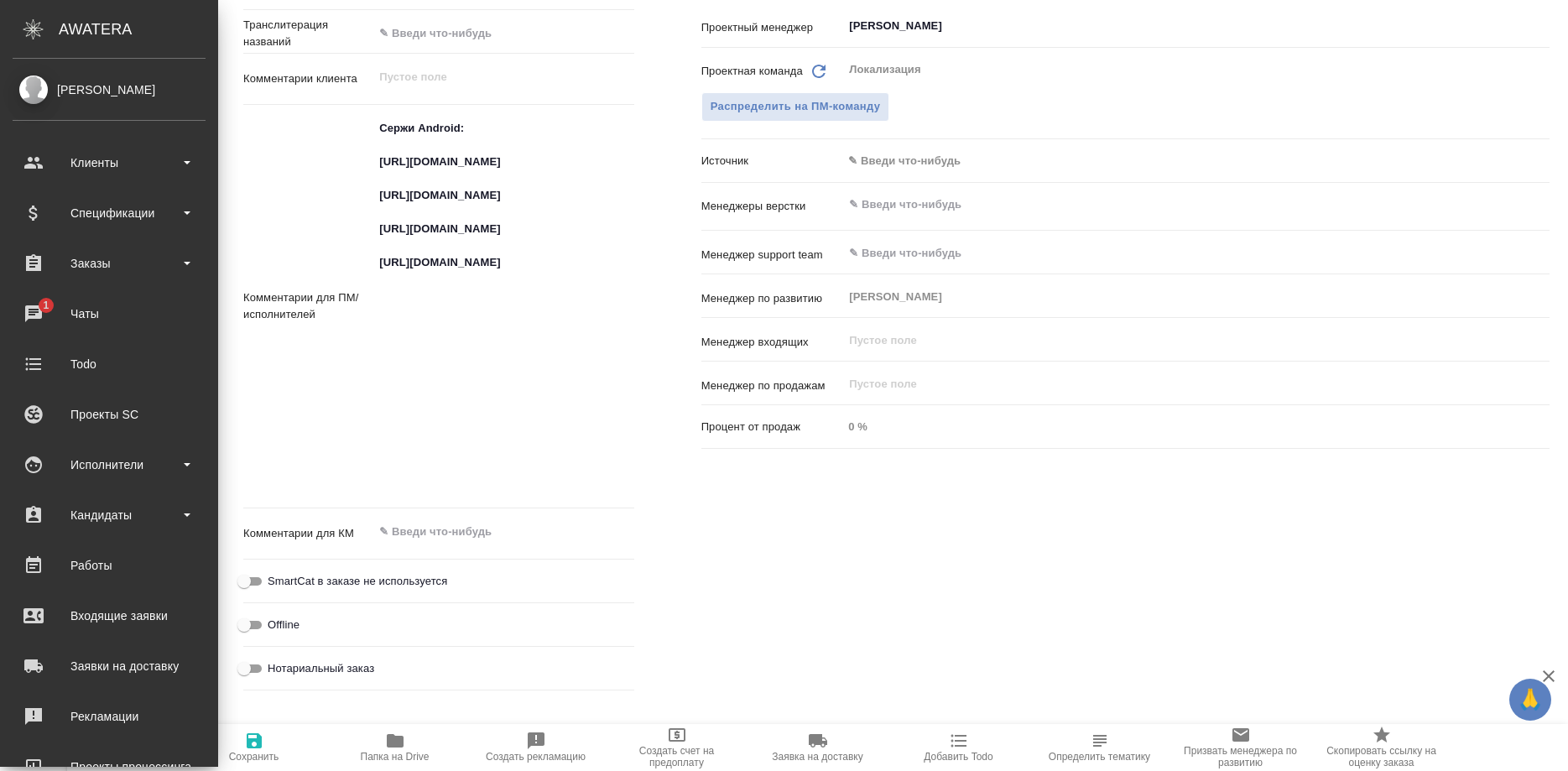
type textarea "x"
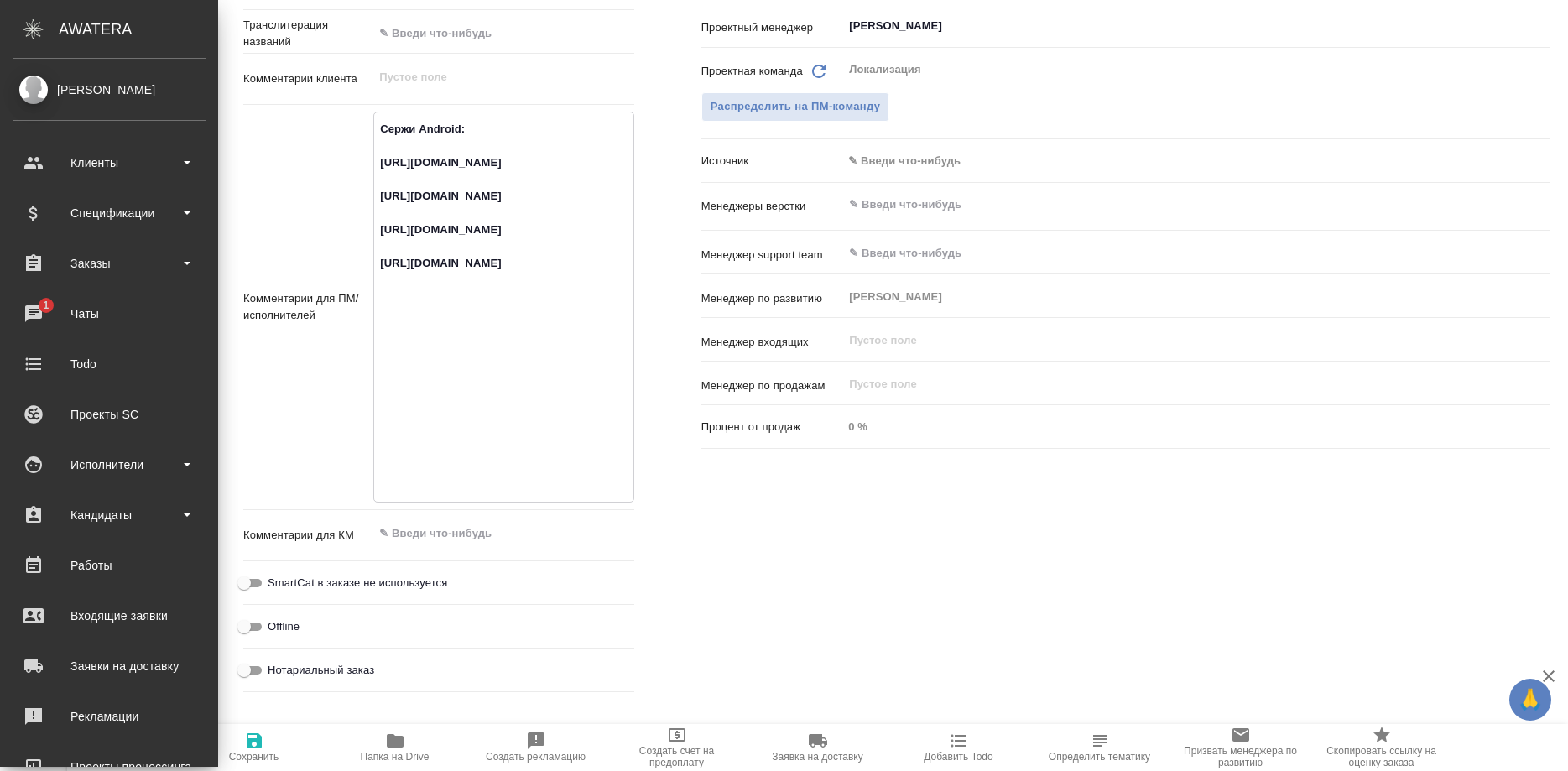
type textarea "x"
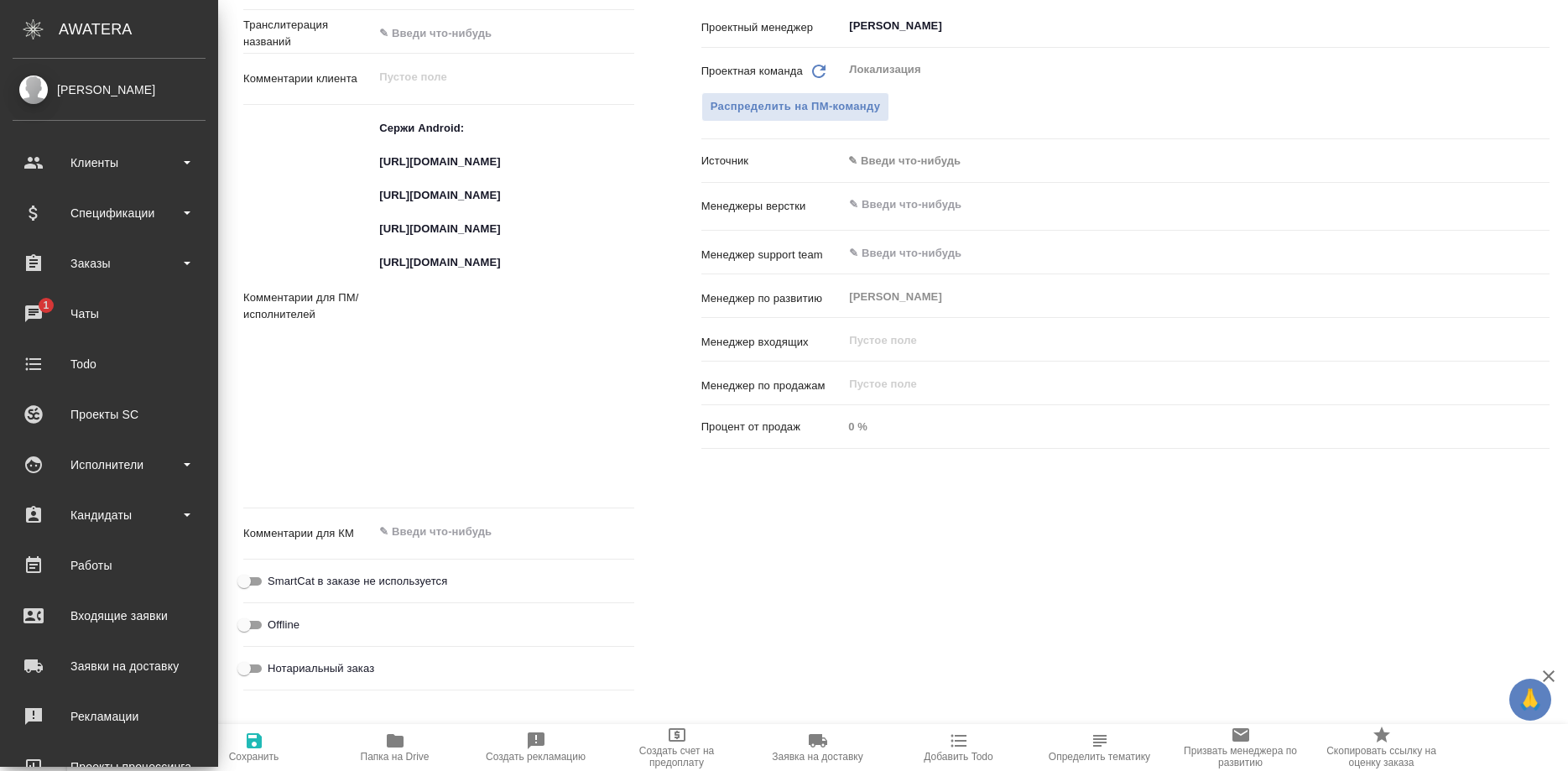
type textarea "x"
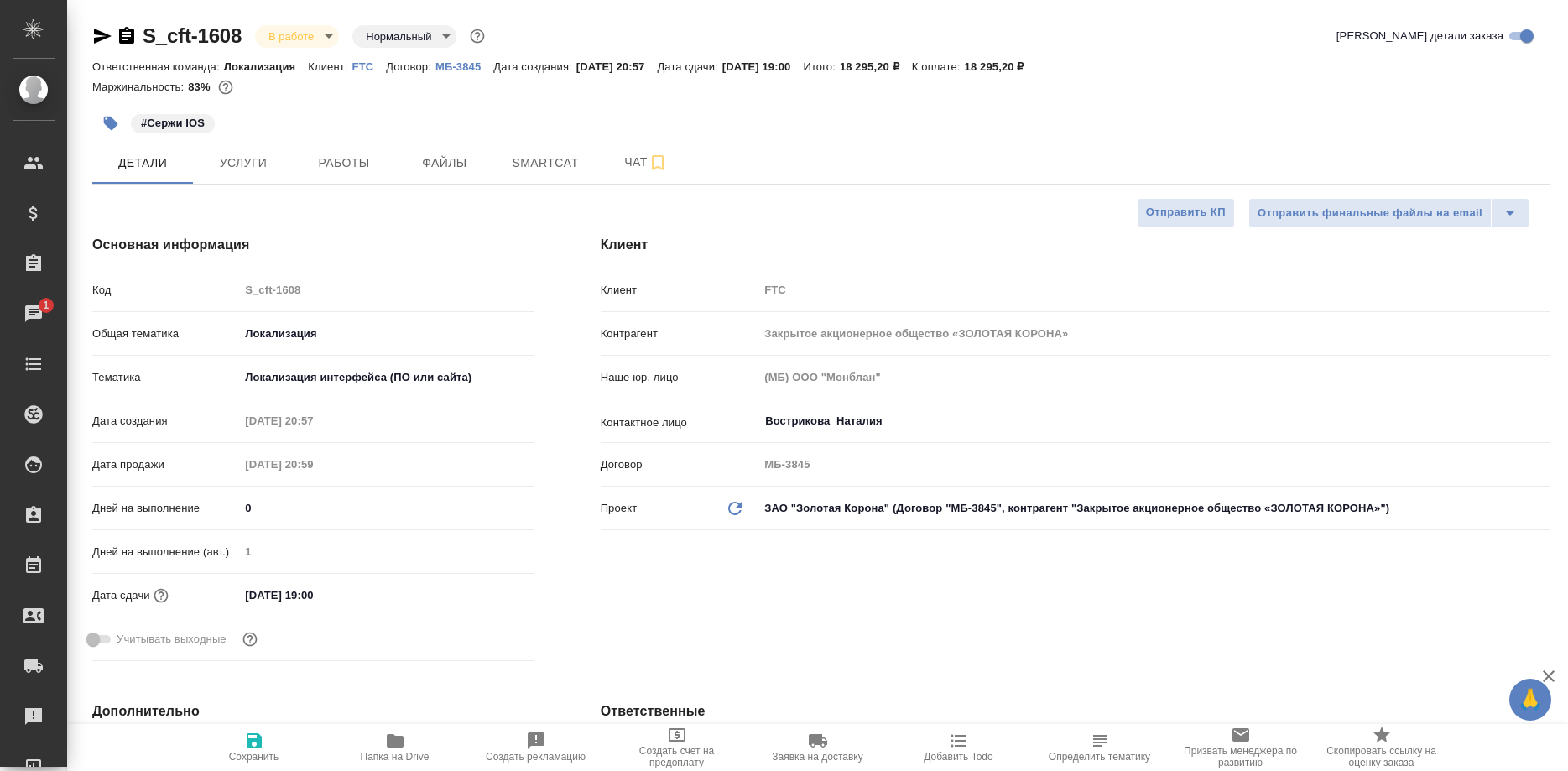
select select "RU"
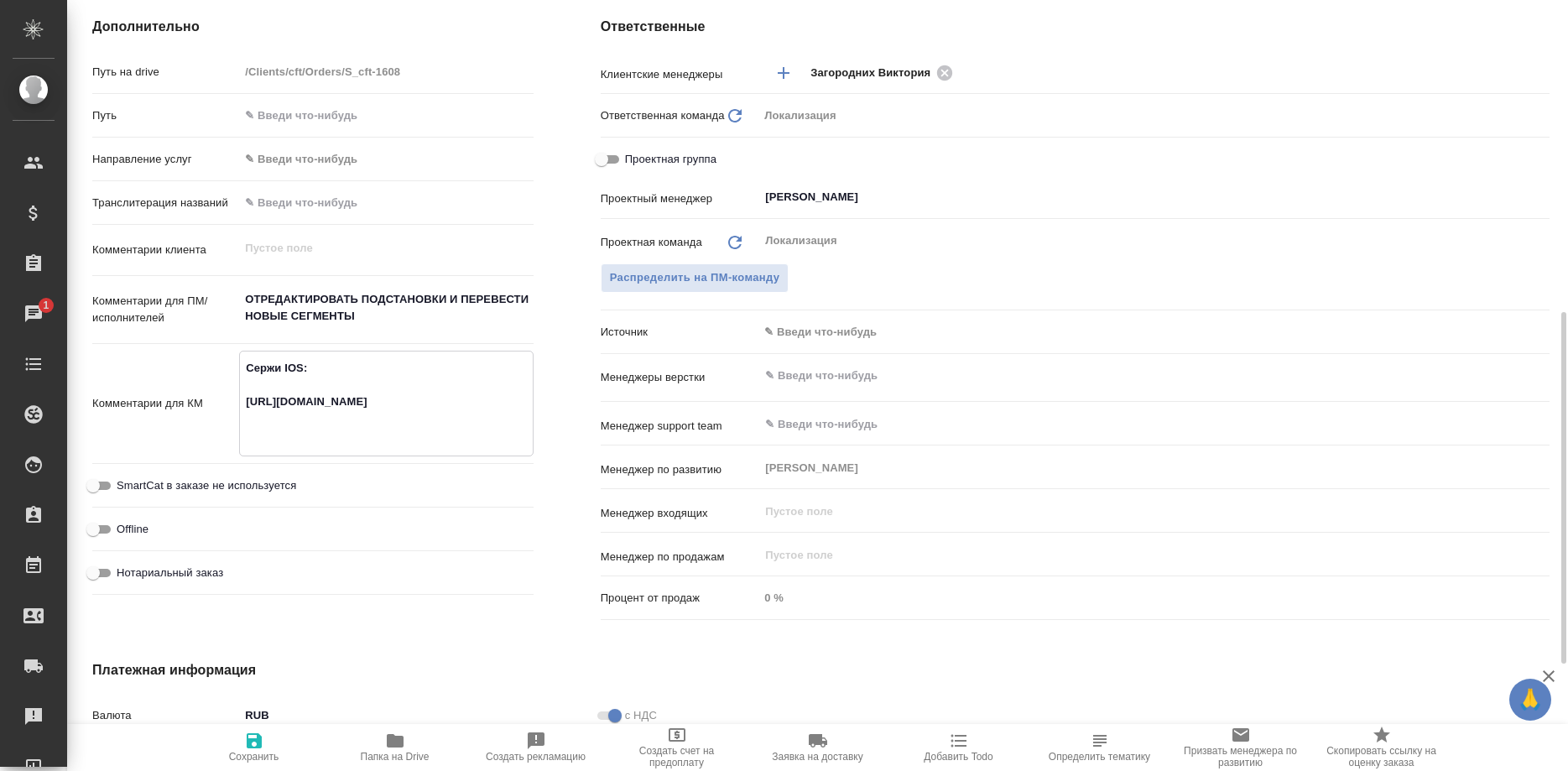
drag, startPoint x: 419, startPoint y: 438, endPoint x: 234, endPoint y: 404, distance: 188.1
click at [240, 404] on textarea "Сержи IOS: [URL][DOMAIN_NAME]" at bounding box center [386, 402] width 292 height 96
